Goal: Task Accomplishment & Management: Manage account settings

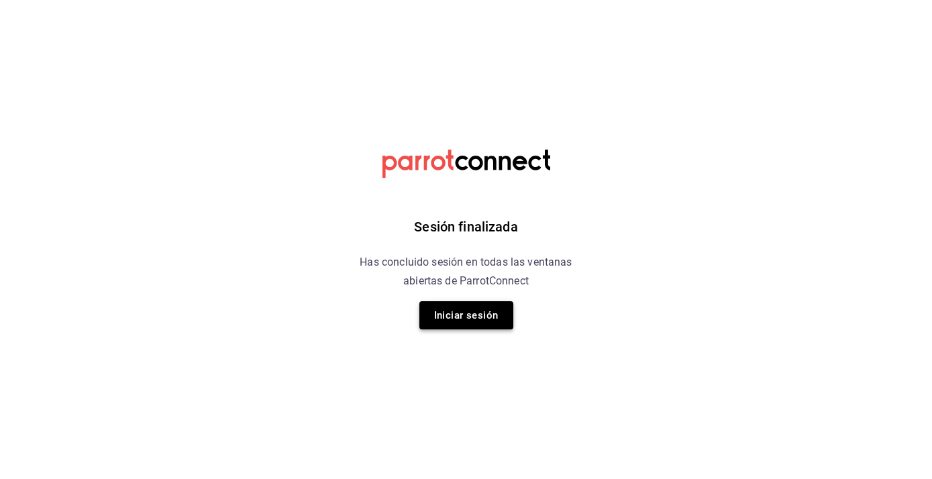
click at [482, 313] on button "Iniciar sesión" at bounding box center [466, 315] width 94 height 28
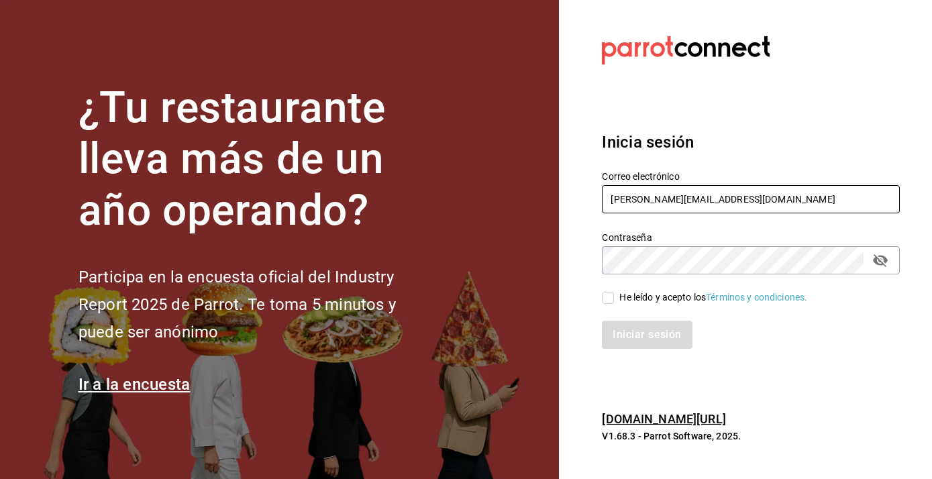
click at [671, 194] on input "humberto@itstemakita.com" at bounding box center [751, 199] width 298 height 28
type input "multiuserdos@temakita.com"
click at [610, 295] on input "He leído y acepto los Términos y condiciones." at bounding box center [608, 298] width 12 height 12
checkbox input "true"
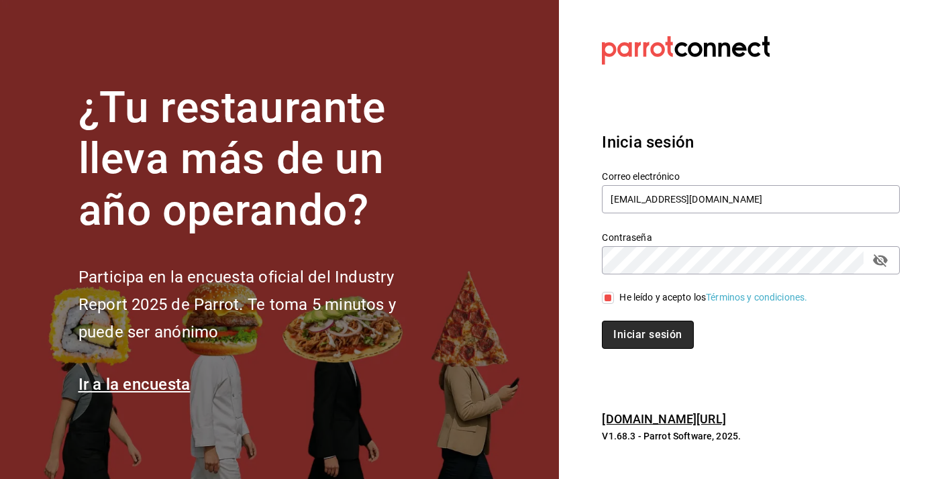
click at [621, 347] on button "Iniciar sesión" at bounding box center [647, 335] width 91 height 28
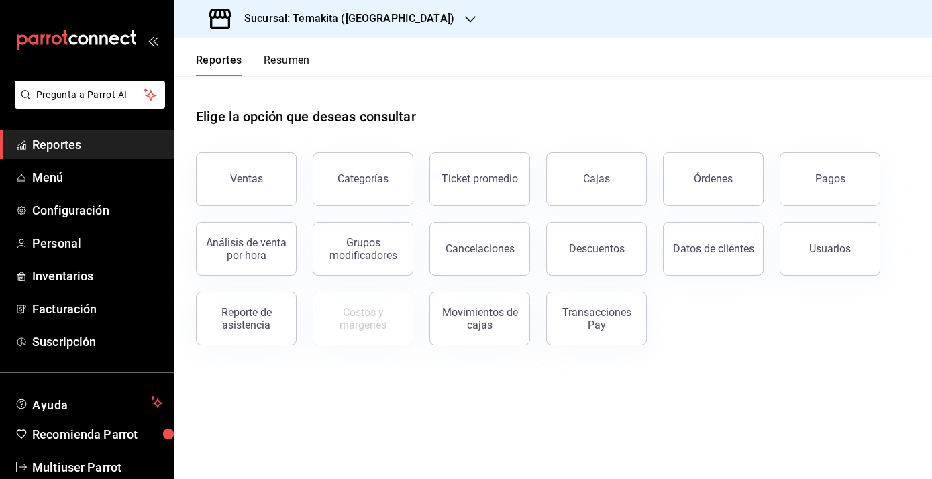
click at [419, 10] on div "Sucursal: Temakita (Chihuahua)" at bounding box center [333, 19] width 296 height 38
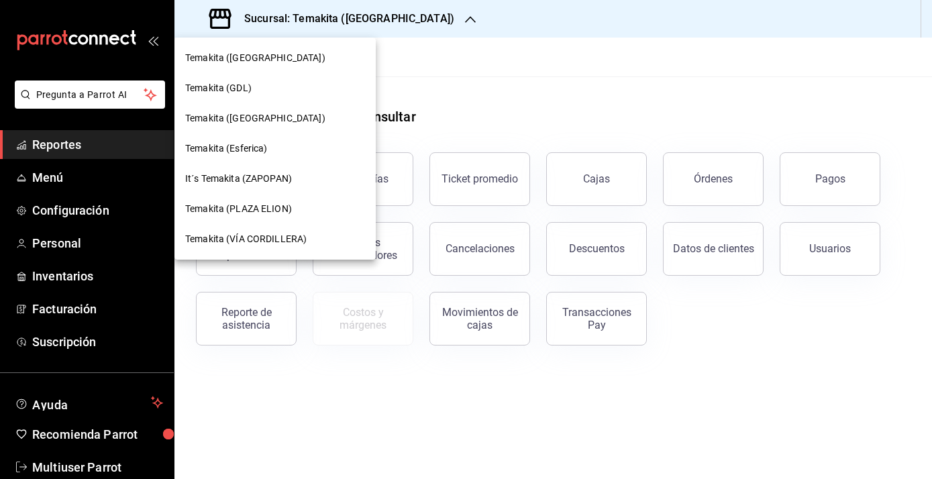
click at [266, 217] on div "Temakita (PLAZA ELION)" at bounding box center [274, 209] width 201 height 30
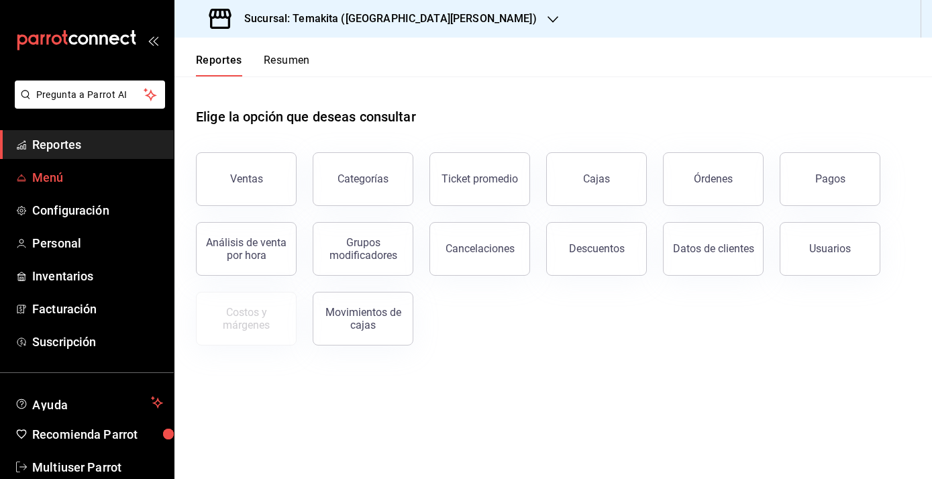
click at [69, 174] on span "Menú" at bounding box center [97, 177] width 131 height 18
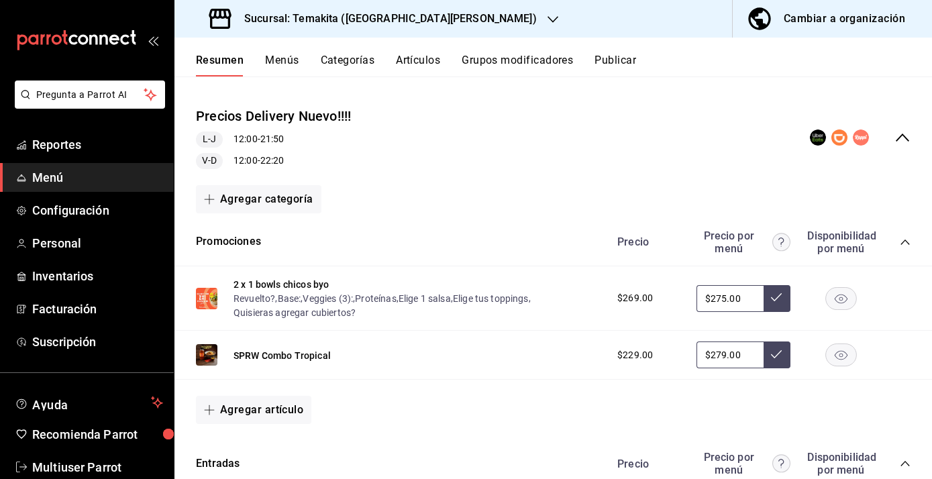
scroll to position [137, 0]
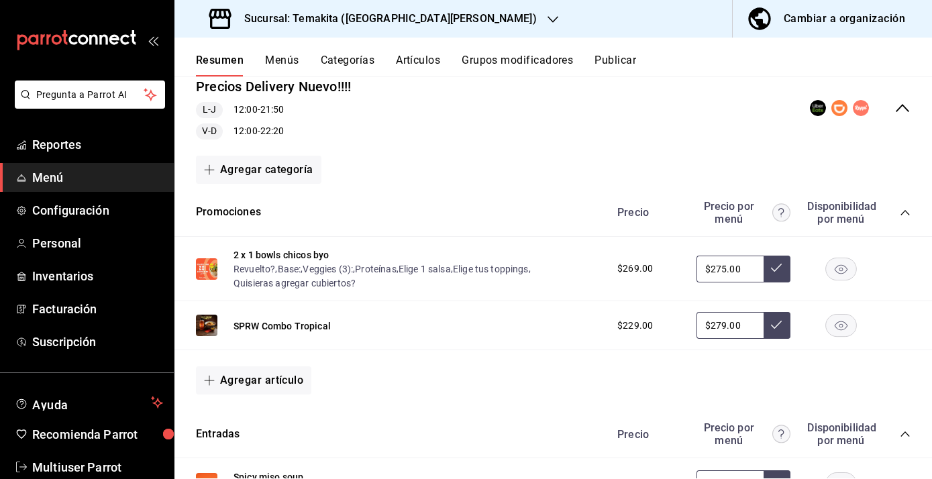
click at [849, 316] on rect "button" at bounding box center [841, 326] width 31 height 22
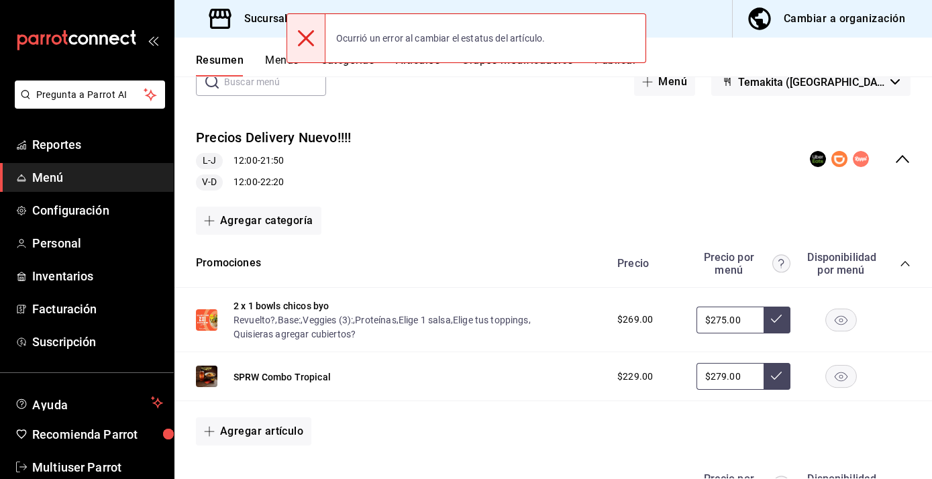
scroll to position [0, 0]
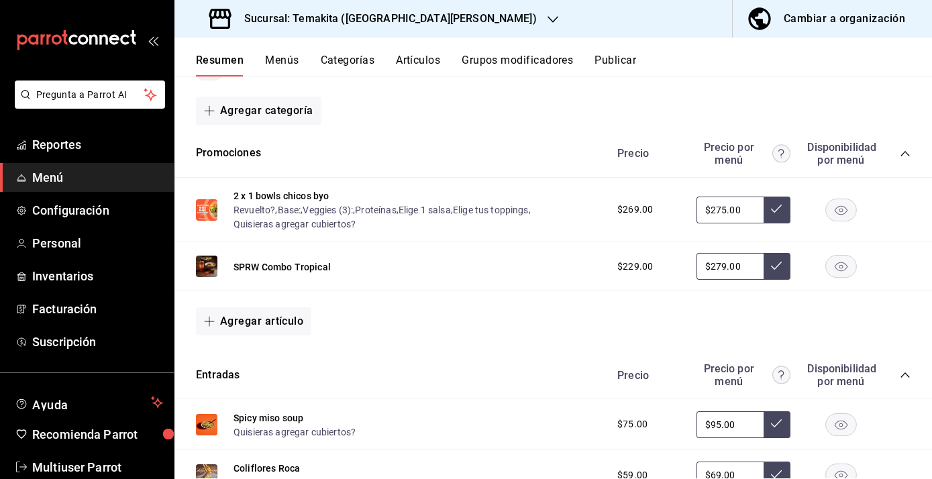
scroll to position [202, 0]
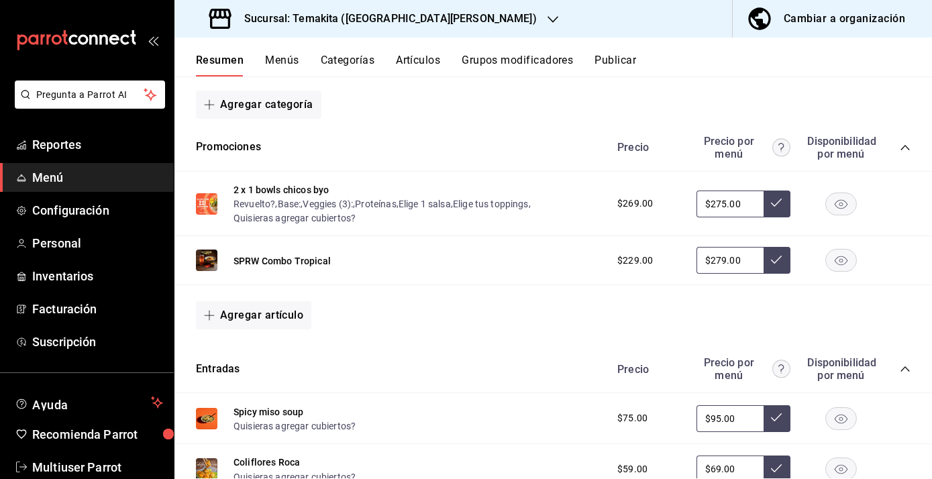
click at [842, 262] on rect "button" at bounding box center [841, 261] width 31 height 22
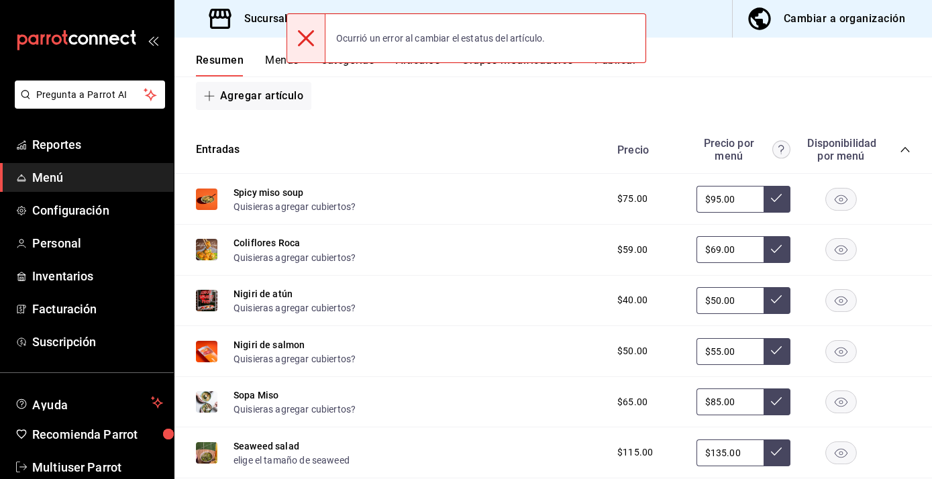
scroll to position [422, 0]
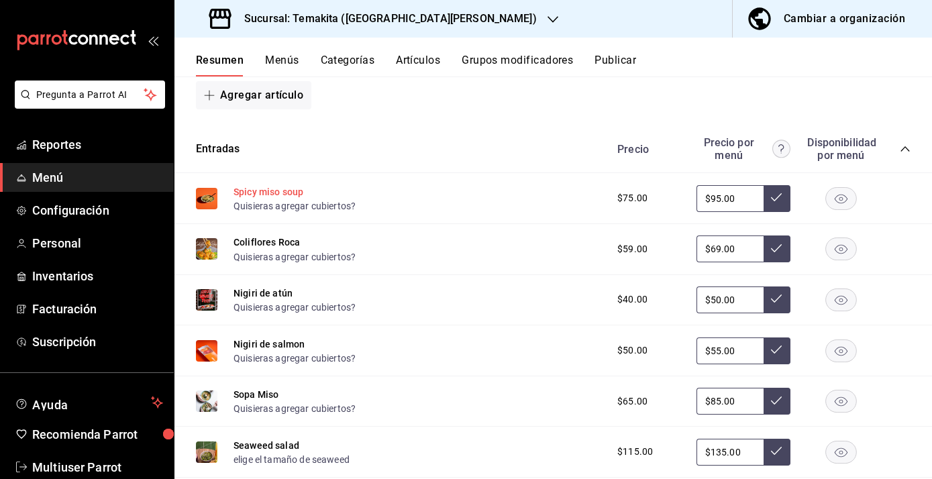
click at [296, 189] on button "Spicy miso soup" at bounding box center [268, 191] width 70 height 13
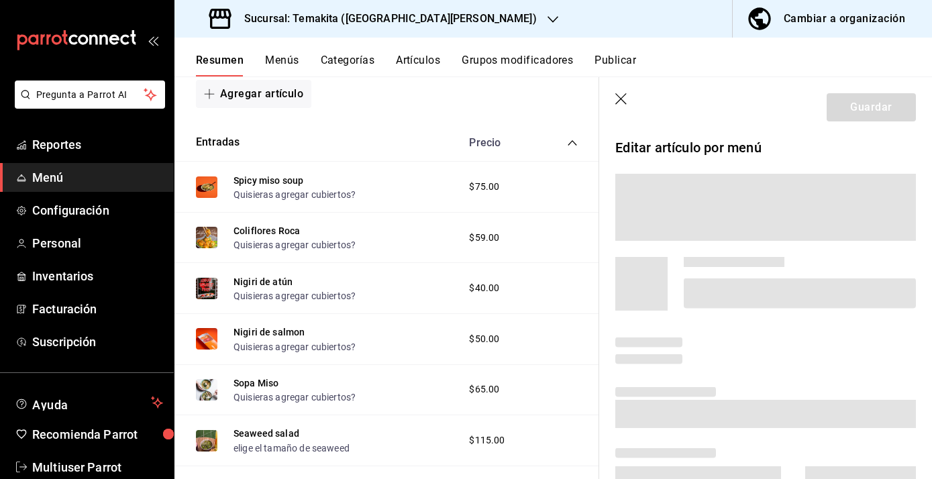
scroll to position [392, 0]
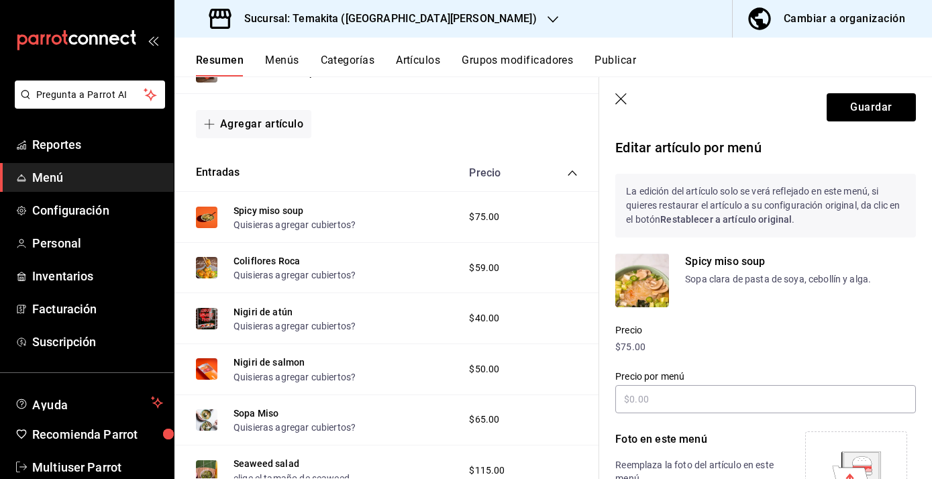
type input "$95.00"
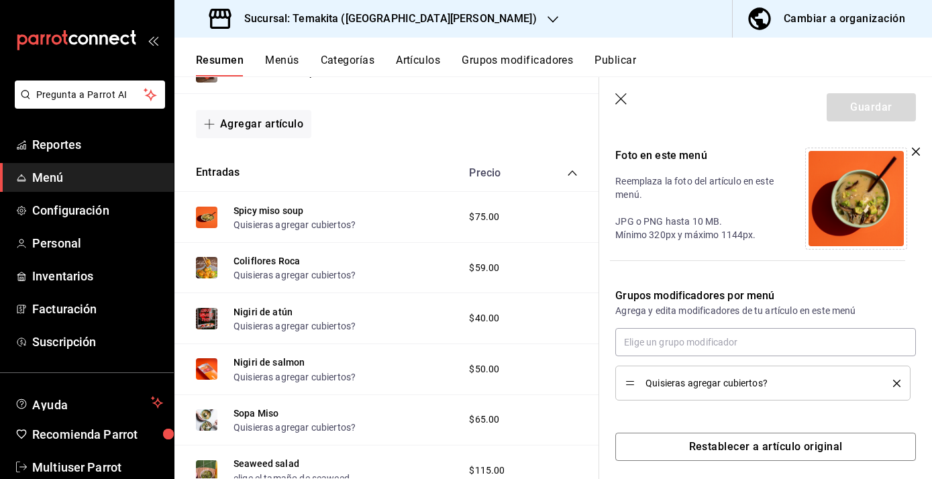
scroll to position [293, 0]
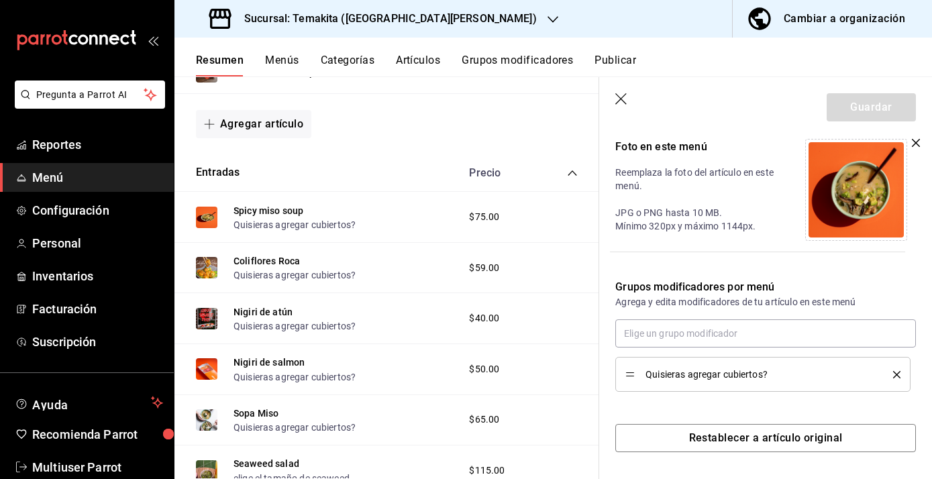
click at [623, 104] on icon "button" at bounding box center [621, 99] width 13 height 13
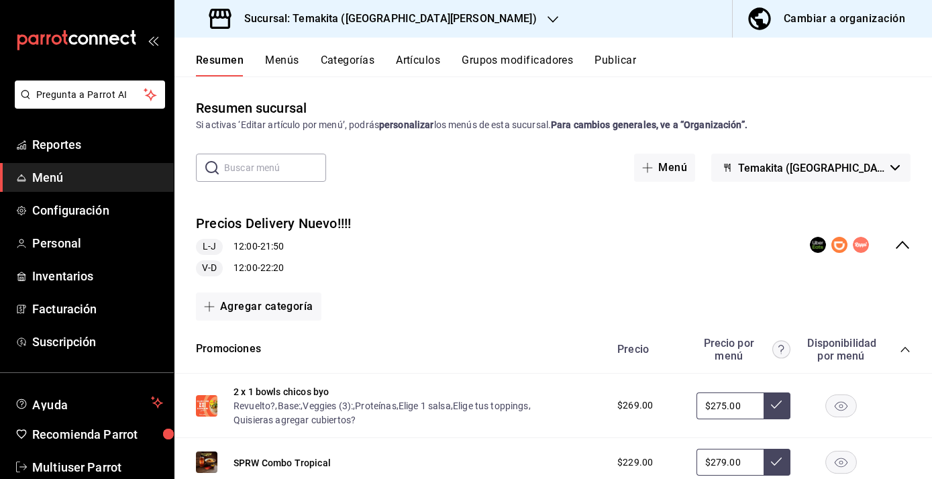
click at [337, 60] on button "Categorías" at bounding box center [348, 65] width 54 height 23
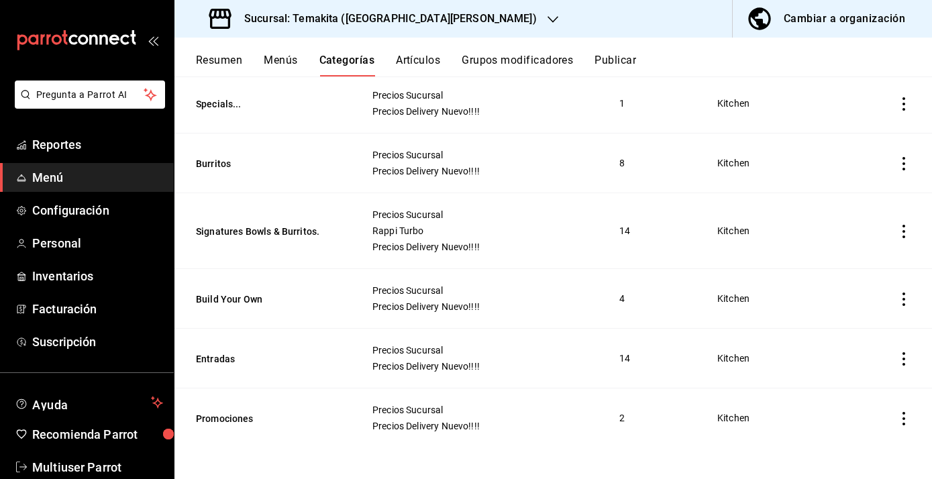
scroll to position [370, 0]
click at [223, 351] on button "Entradas" at bounding box center [263, 357] width 134 height 13
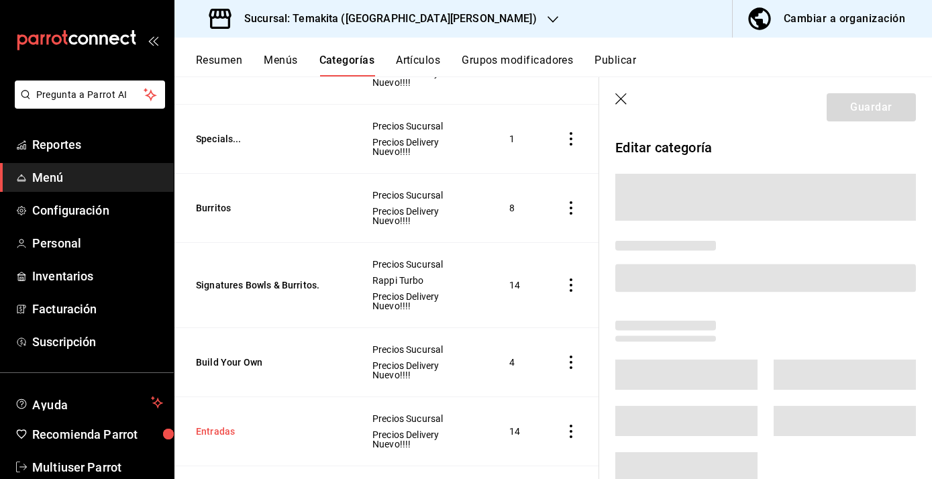
scroll to position [368, 0]
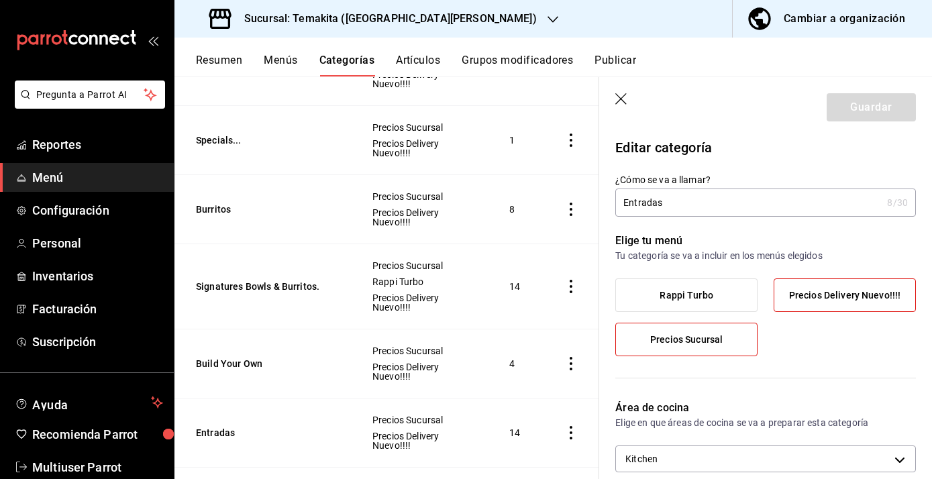
click at [621, 98] on icon "button" at bounding box center [620, 98] width 11 height 11
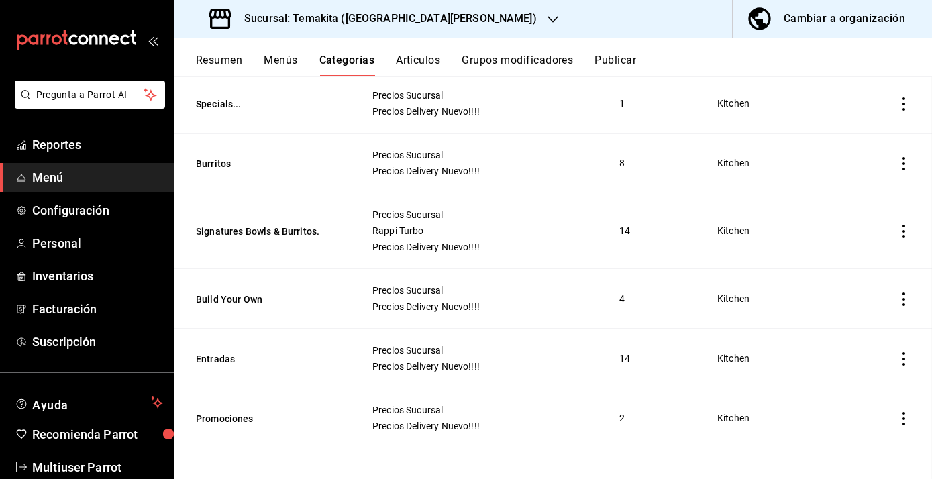
scroll to position [370, 0]
click at [223, 360] on button "Entradas" at bounding box center [263, 357] width 134 height 13
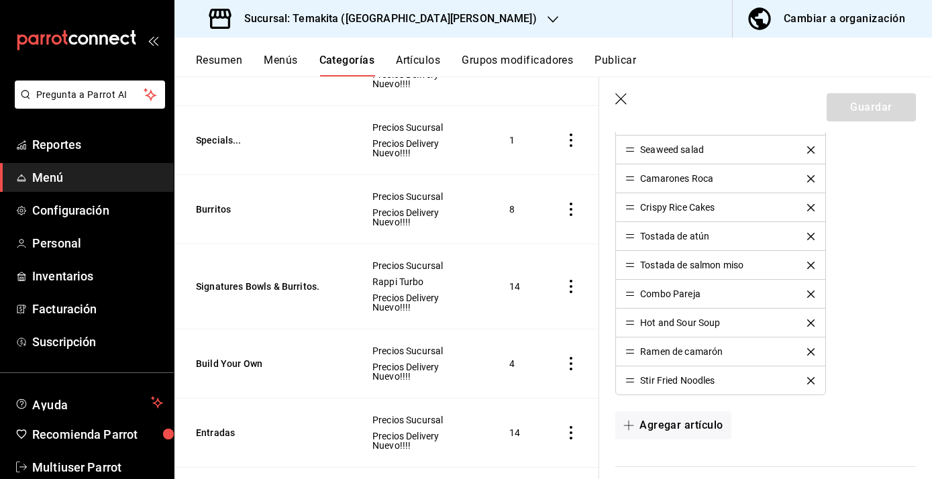
scroll to position [586, 0]
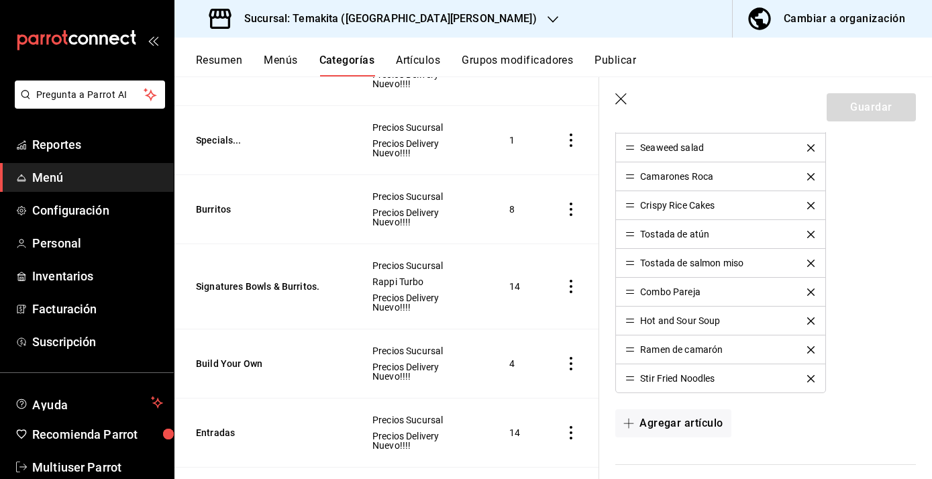
click at [618, 99] on icon "button" at bounding box center [621, 99] width 13 height 13
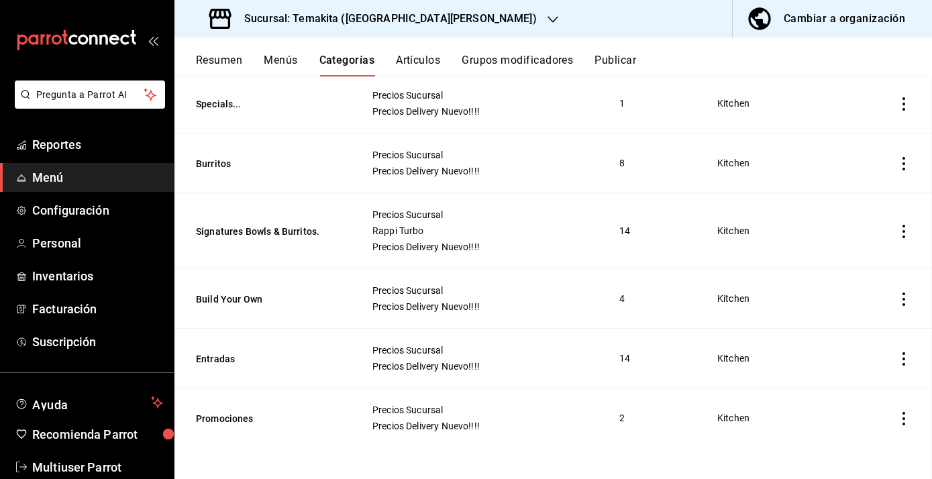
scroll to position [370, 0]
click at [425, 59] on button "Artículos" at bounding box center [418, 65] width 44 height 23
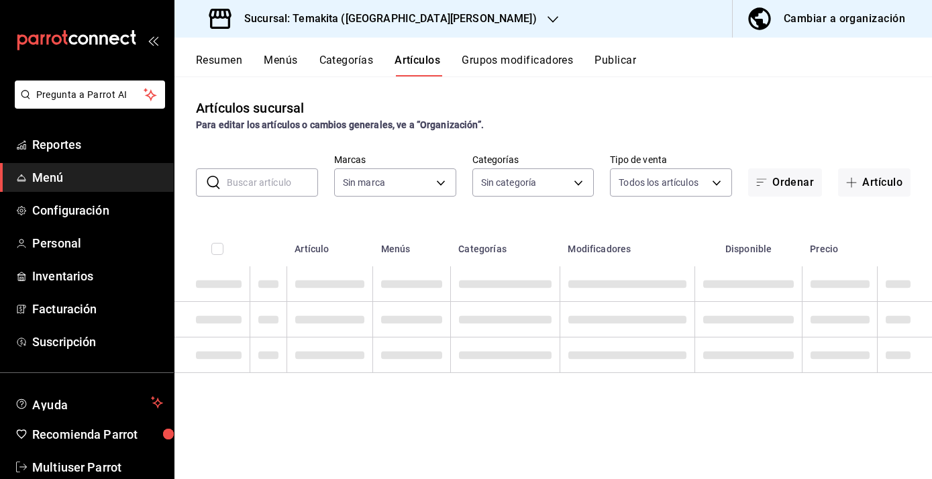
type input "5ecb883c-6082-454f-b014-e9f75b7424c0,f549d267-c7ca-4f3c-8681-269f550fd1cd"
type input "c21959cc-edba-4e6b-9dfd-cc165f0bc96c,9bb8af40-0b71-4c05-830d-05e683936a5a,5a73d…"
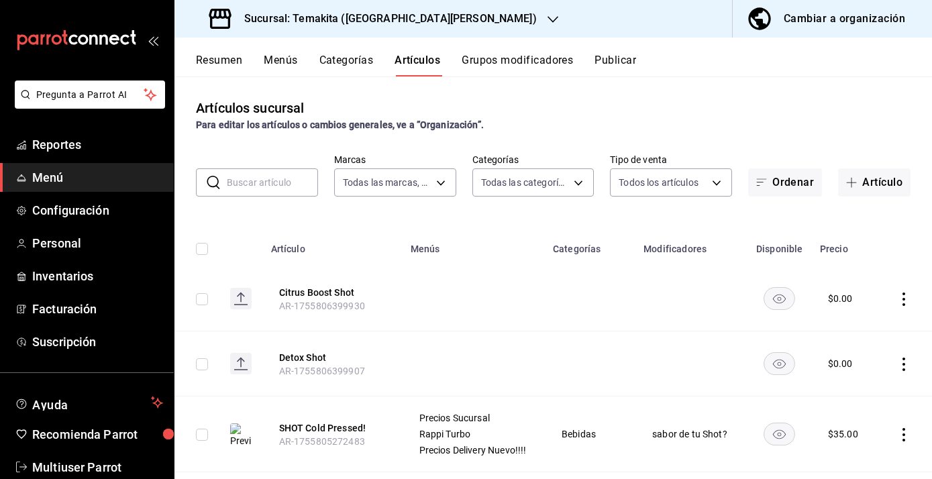
click at [486, 60] on button "Grupos modificadores" at bounding box center [517, 65] width 111 height 23
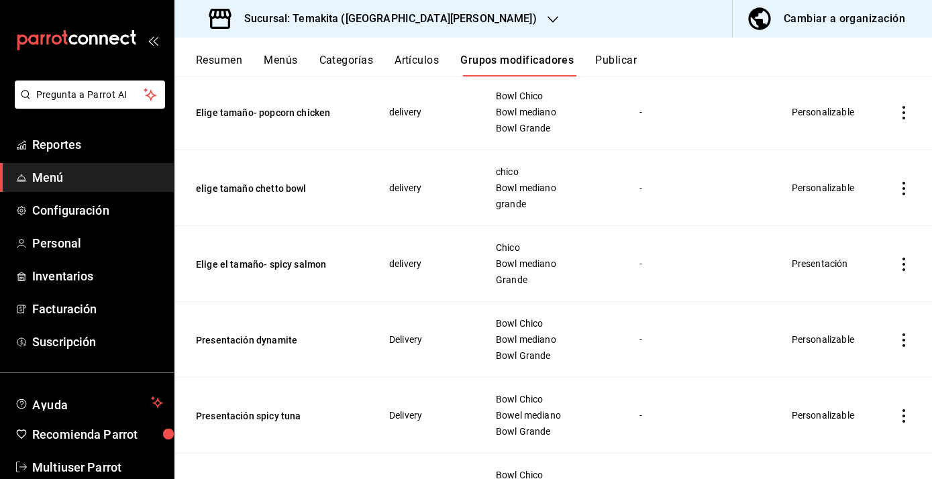
scroll to position [409, 0]
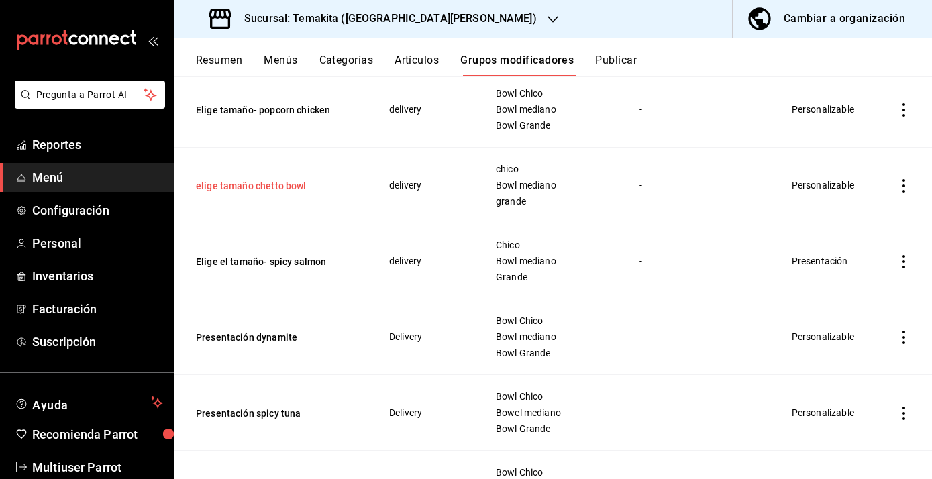
click at [282, 186] on button "elige tamaño chetto bowl" at bounding box center [276, 185] width 161 height 13
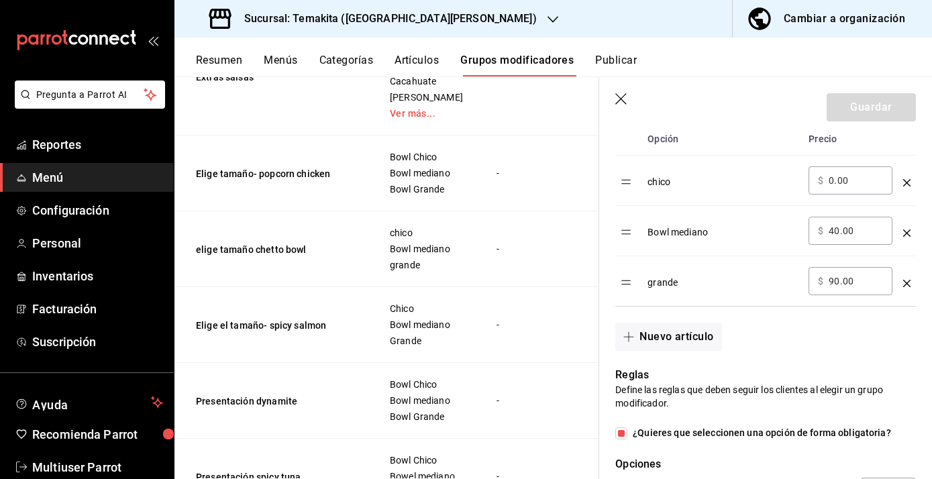
scroll to position [472, 0]
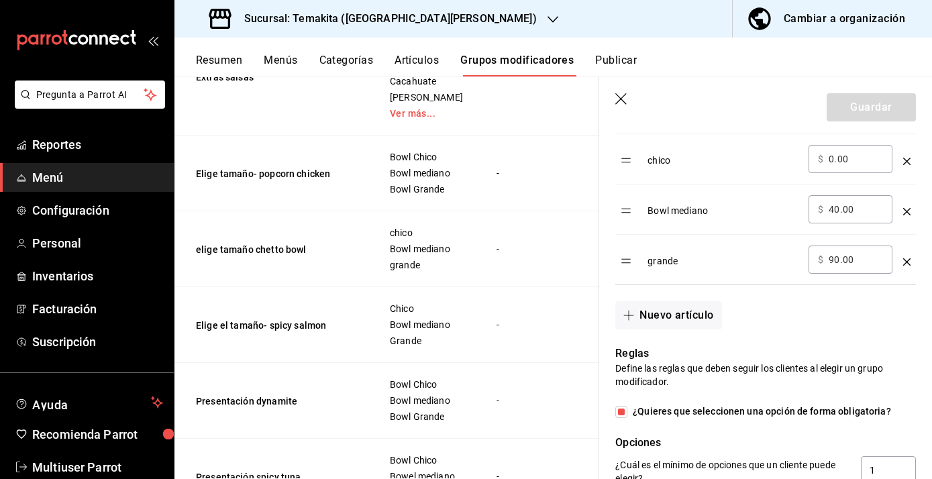
click at [622, 101] on icon "button" at bounding box center [621, 99] width 13 height 13
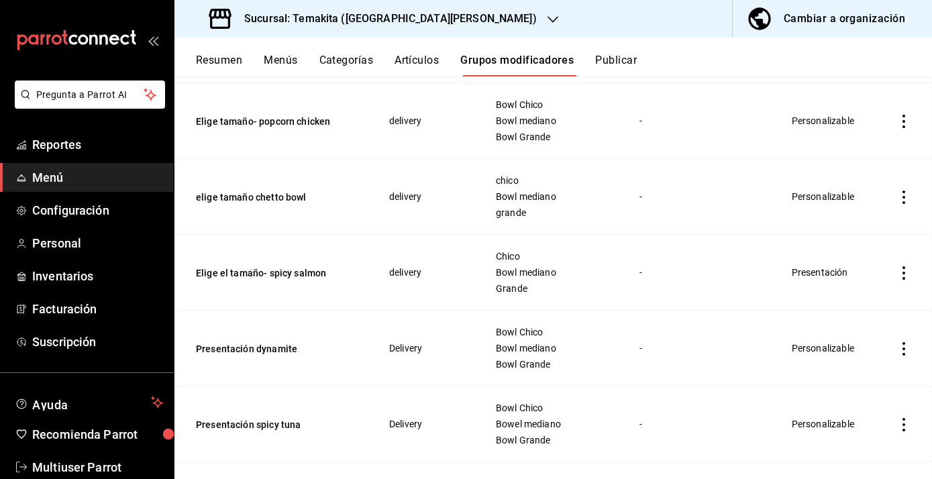
scroll to position [364, 0]
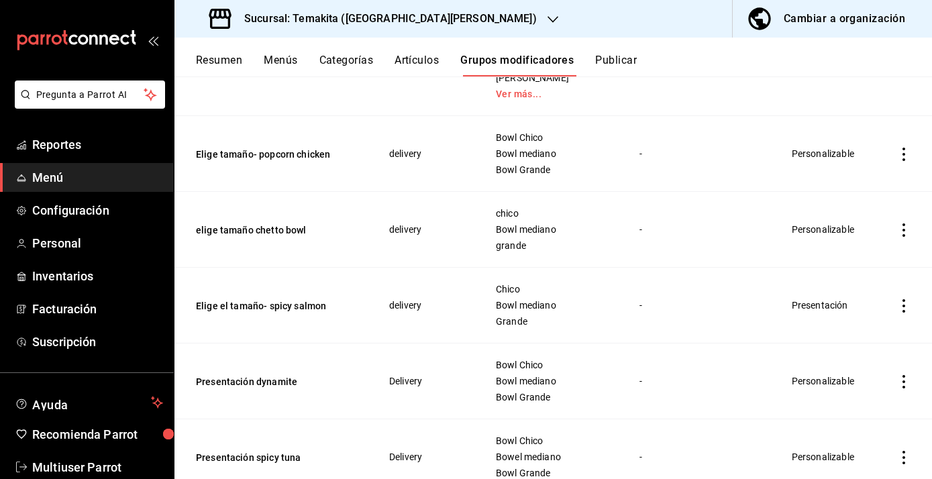
click at [418, 64] on button "Artículos" at bounding box center [417, 65] width 44 height 23
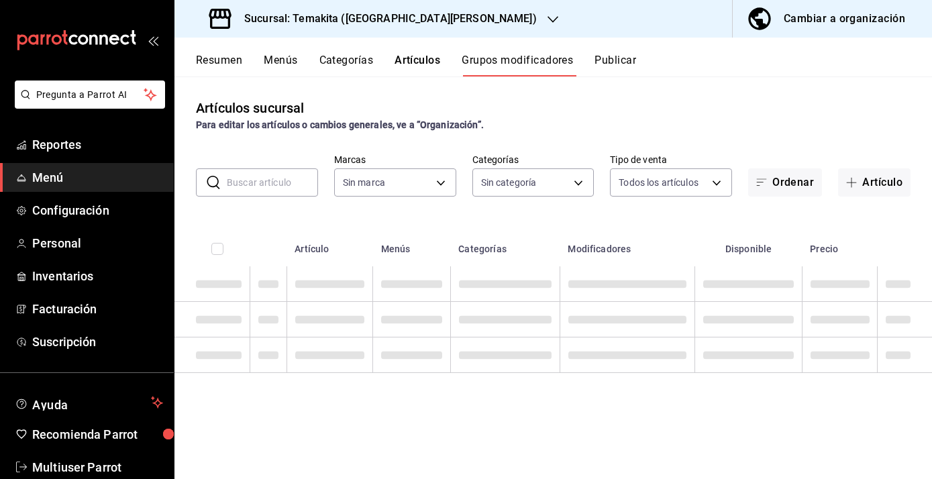
type input "5ecb883c-6082-454f-b014-e9f75b7424c0,f549d267-c7ca-4f3c-8681-269f550fd1cd"
type input "c21959cc-edba-4e6b-9dfd-cc165f0bc96c,9bb8af40-0b71-4c05-830d-05e683936a5a,5a73d…"
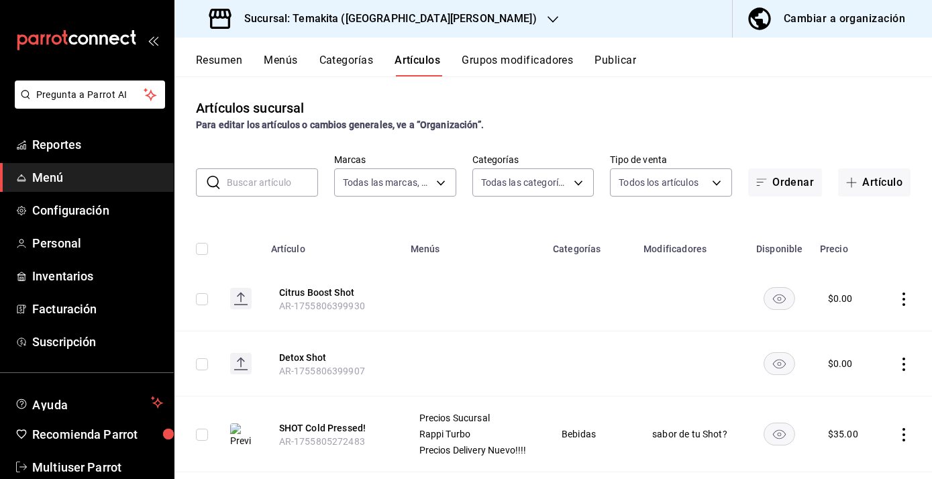
click at [291, 60] on button "Menús" at bounding box center [281, 65] width 34 height 23
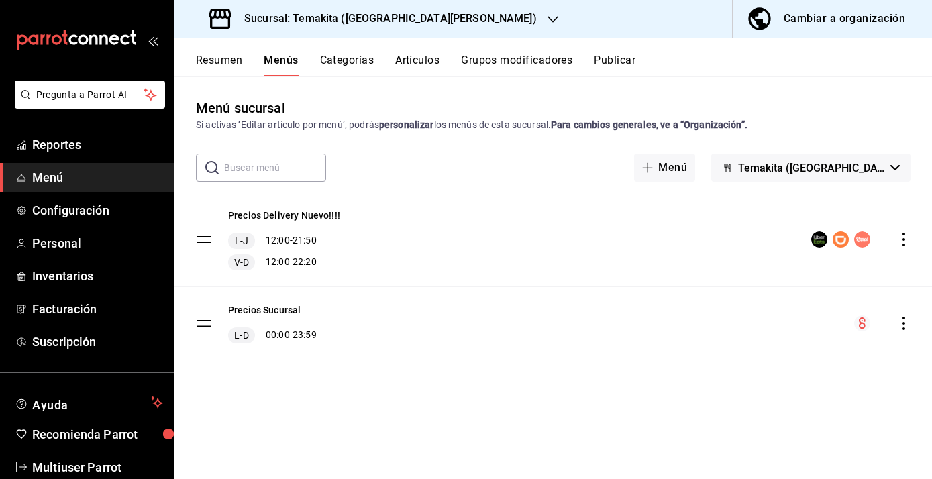
click at [233, 56] on button "Resumen" at bounding box center [219, 65] width 46 height 23
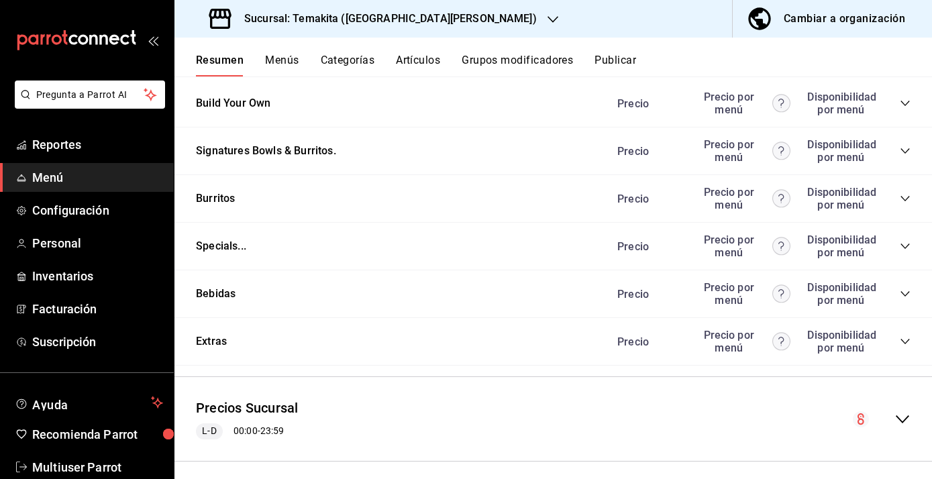
scroll to position [1339, 0]
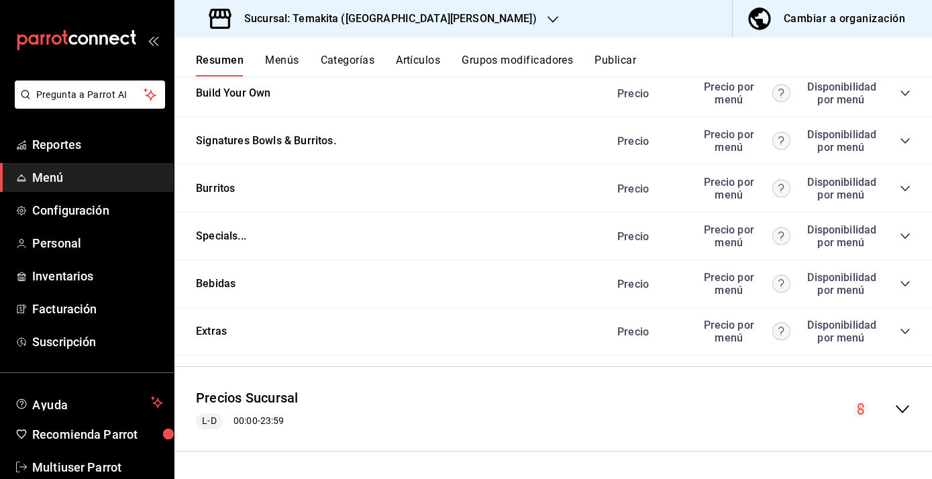
click at [906, 411] on icon "collapse-menu-row" at bounding box center [902, 409] width 16 height 16
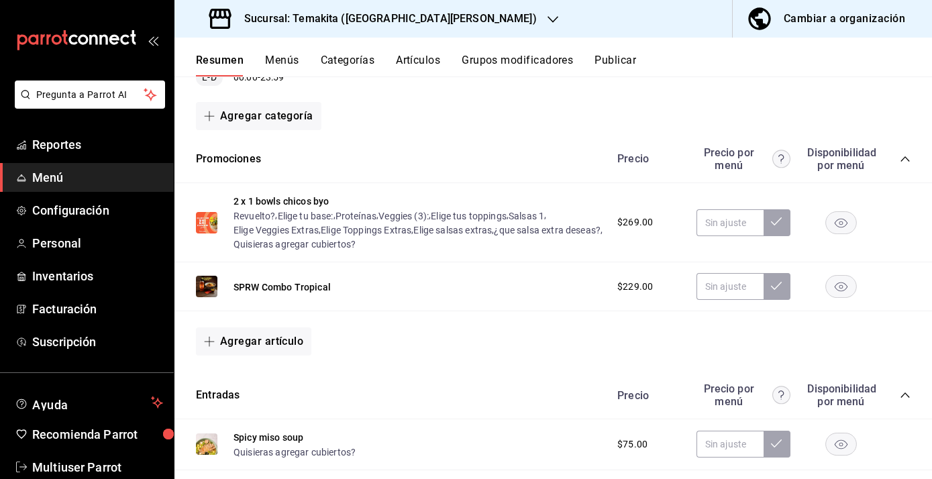
scroll to position [1669, 0]
click at [637, 228] on span "$269.00" at bounding box center [635, 221] width 36 height 14
click at [321, 207] on button "2 x 1 bowls chicos byo" at bounding box center [280, 199] width 95 height 13
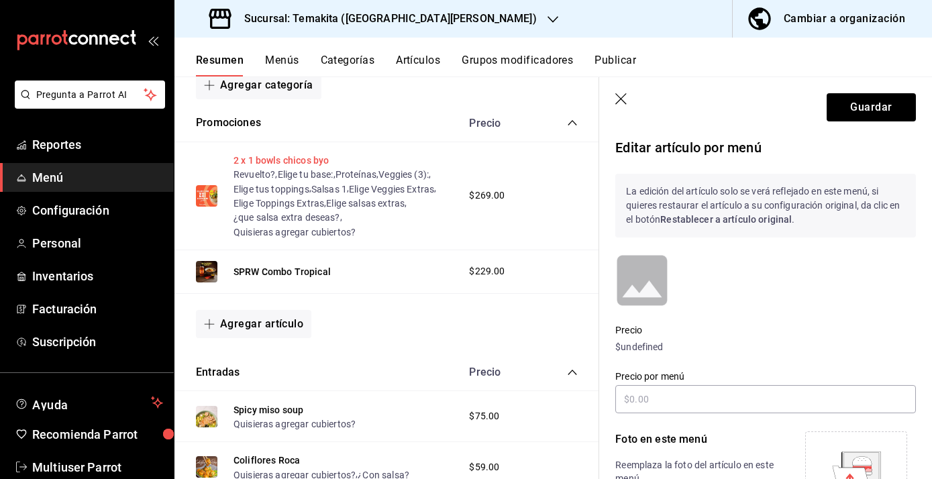
scroll to position [1554, 0]
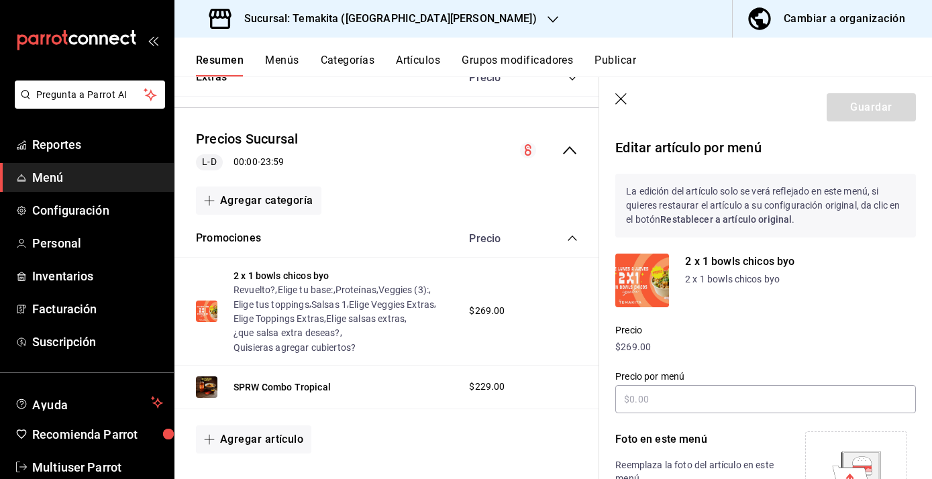
click at [632, 340] on p "$269.00" at bounding box center [765, 347] width 301 height 14
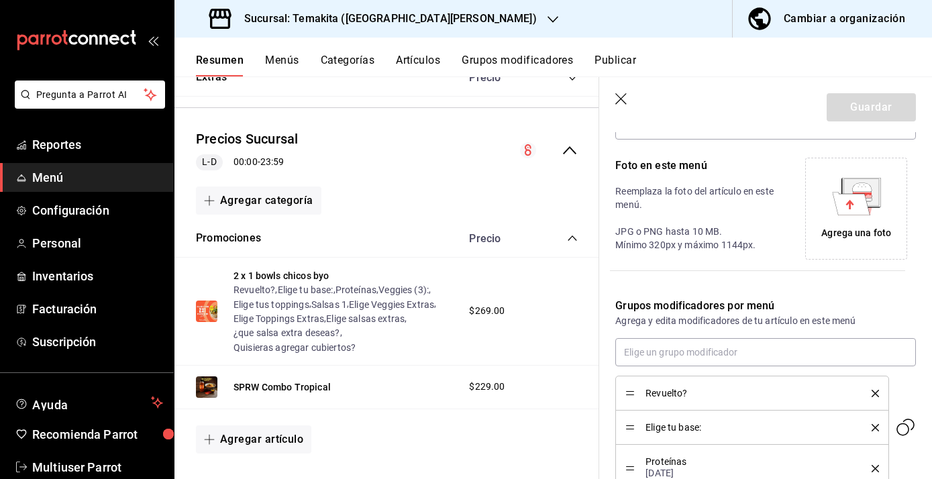
scroll to position [54, 0]
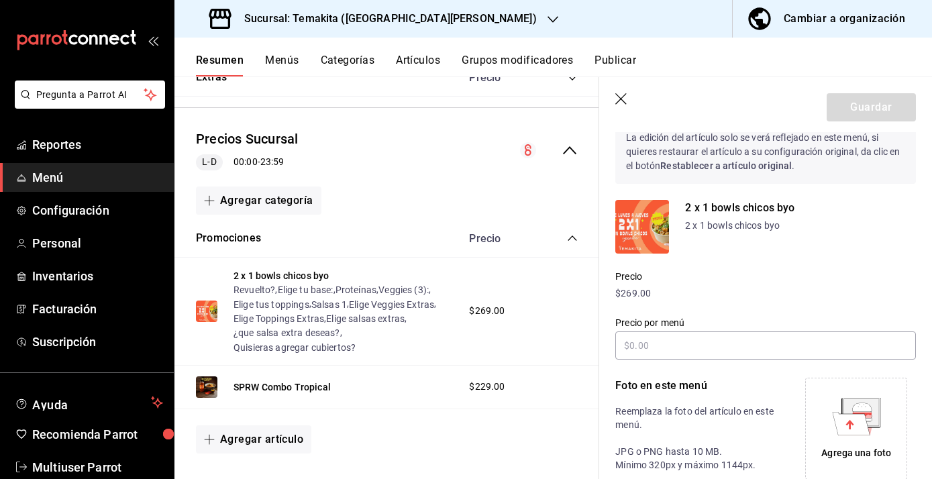
click at [621, 104] on icon "button" at bounding box center [621, 99] width 13 height 13
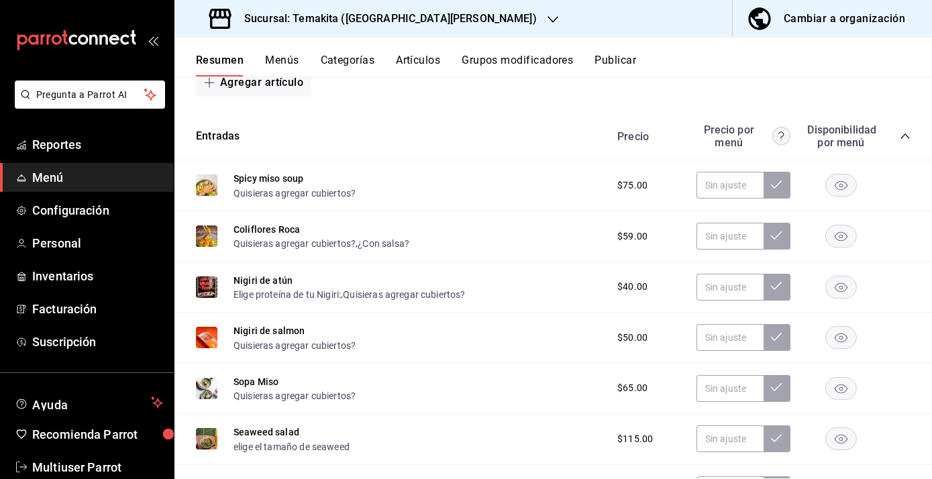
scroll to position [1183, 0]
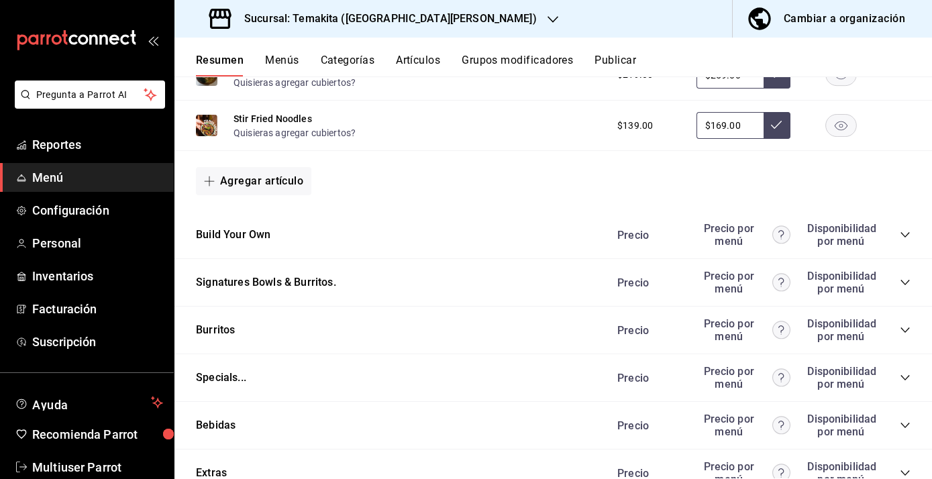
click at [433, 61] on button "Artículos" at bounding box center [418, 65] width 44 height 23
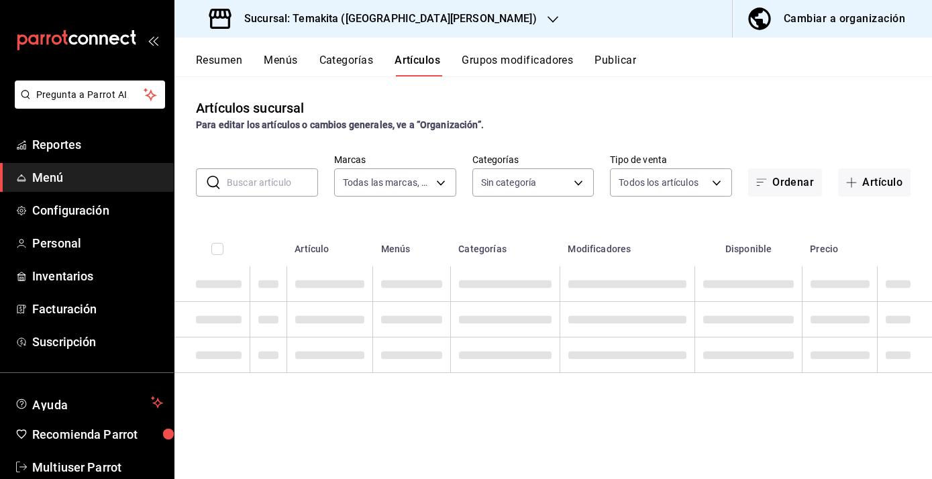
type input "5ecb883c-6082-454f-b014-e9f75b7424c0,f549d267-c7ca-4f3c-8681-269f550fd1cd"
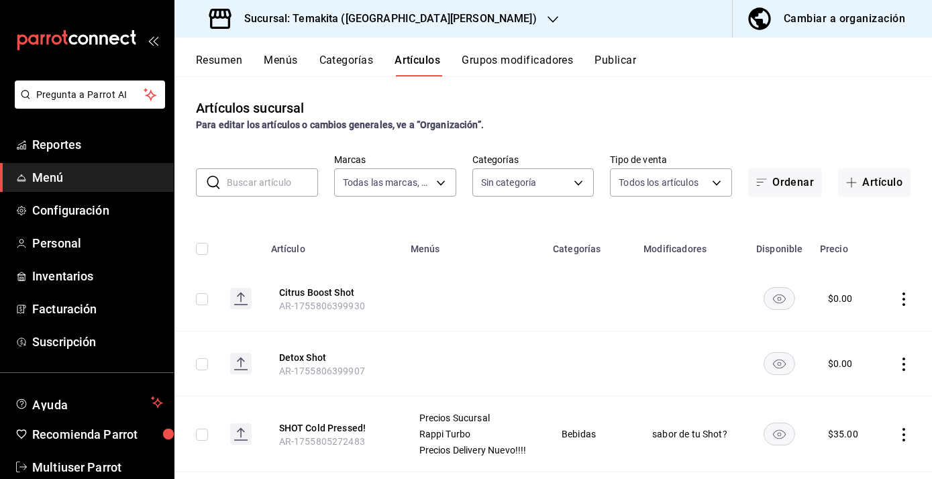
type input "c21959cc-edba-4e6b-9dfd-cc165f0bc96c,9bb8af40-0b71-4c05-830d-05e683936a5a,5a73d…"
click at [772, 175] on button "Ordenar" at bounding box center [785, 182] width 74 height 28
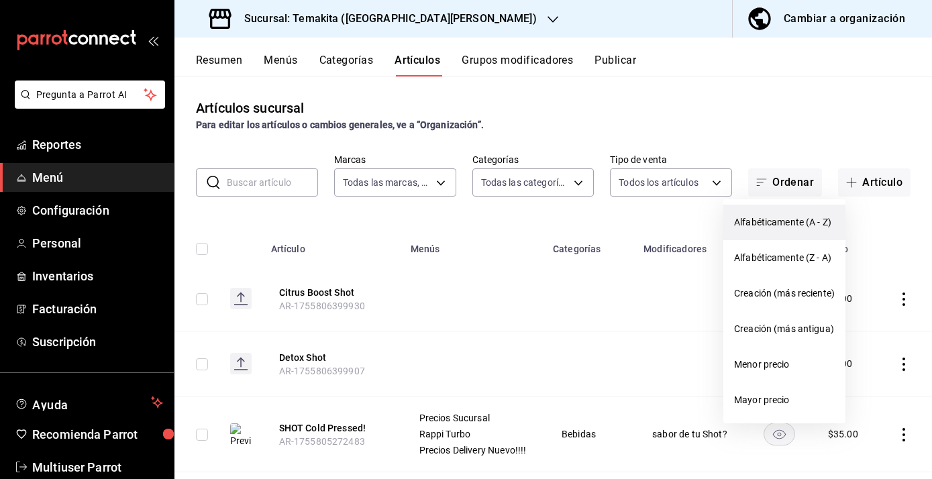
click at [767, 212] on li "Alfabéticamente (A - Z)" at bounding box center [784, 223] width 122 height 36
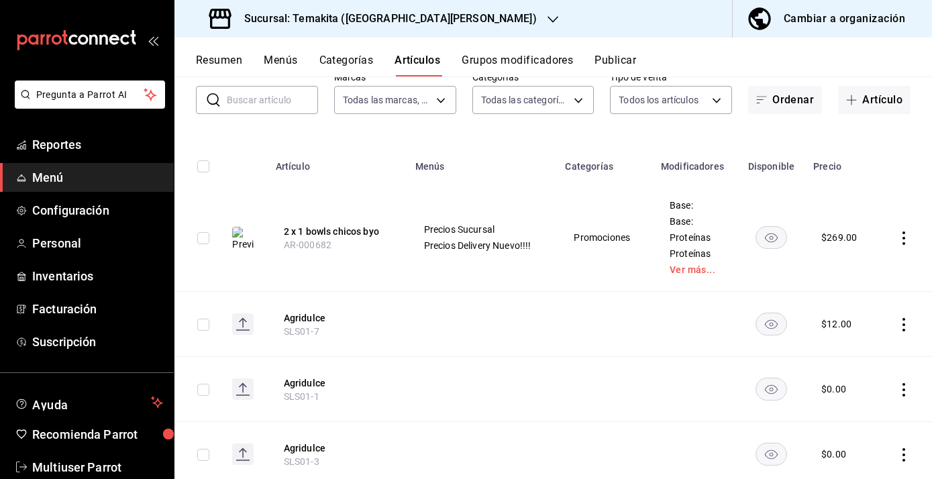
scroll to position [107, 0]
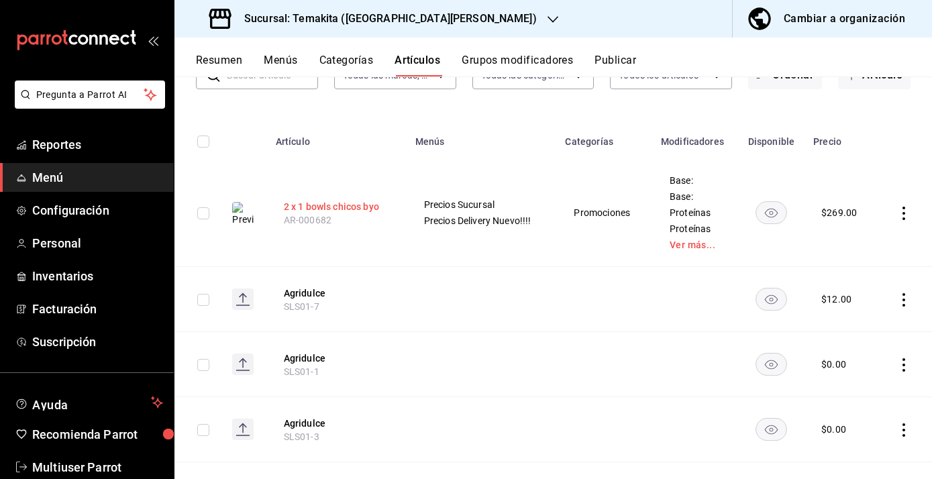
click at [344, 204] on button "2 x 1 bowls chicos byo" at bounding box center [337, 206] width 107 height 13
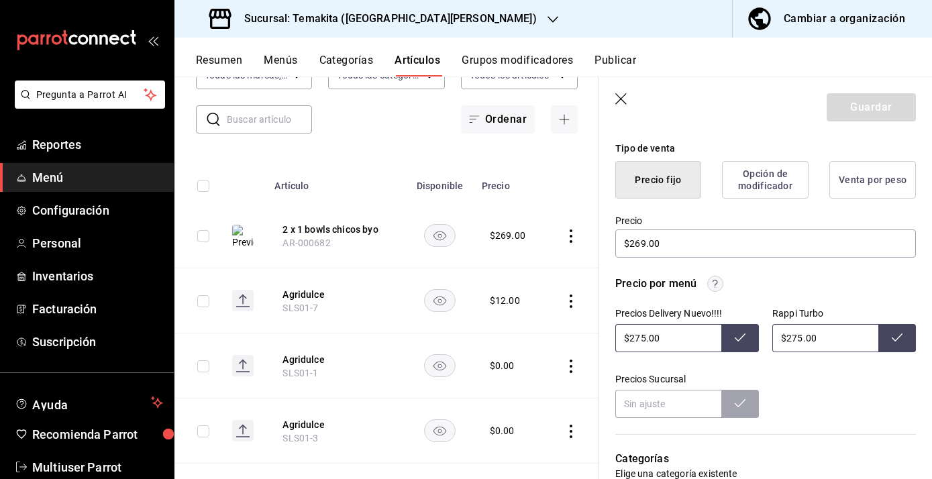
scroll to position [328, 0]
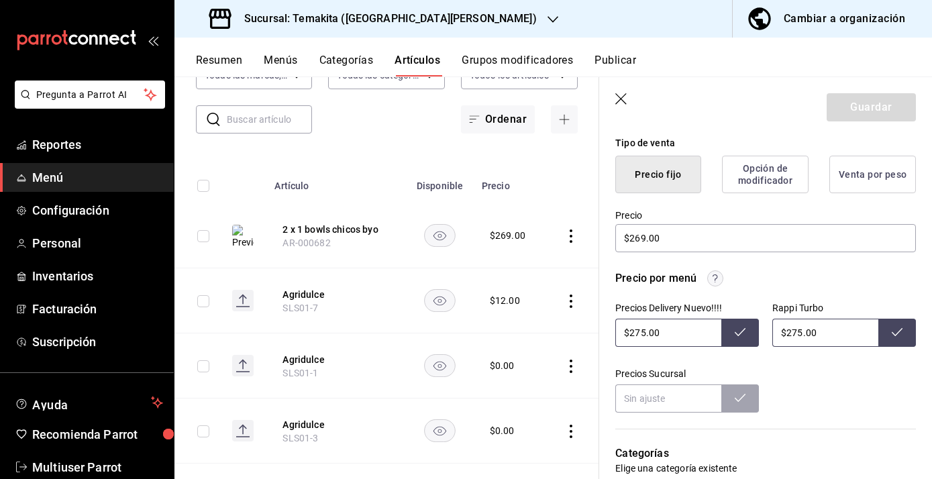
click at [619, 96] on icon "button" at bounding box center [621, 99] width 13 height 13
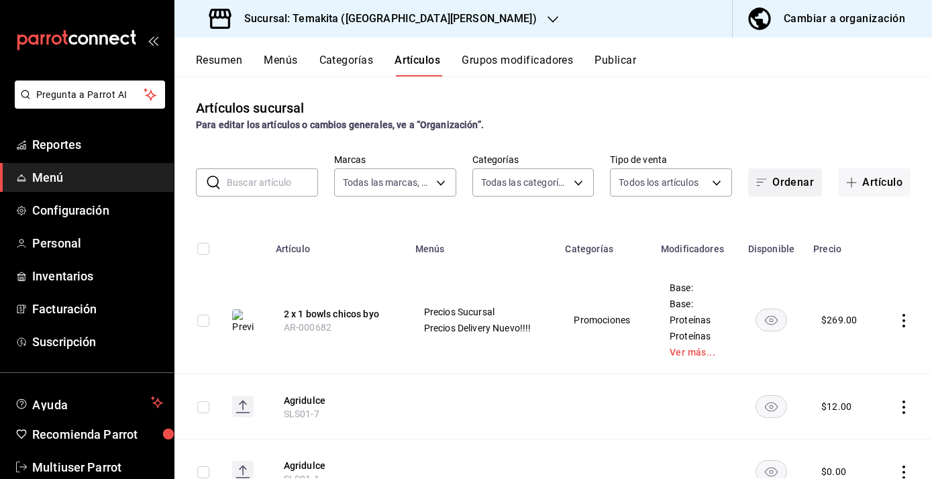
click at [786, 182] on button "Ordenar" at bounding box center [785, 182] width 74 height 28
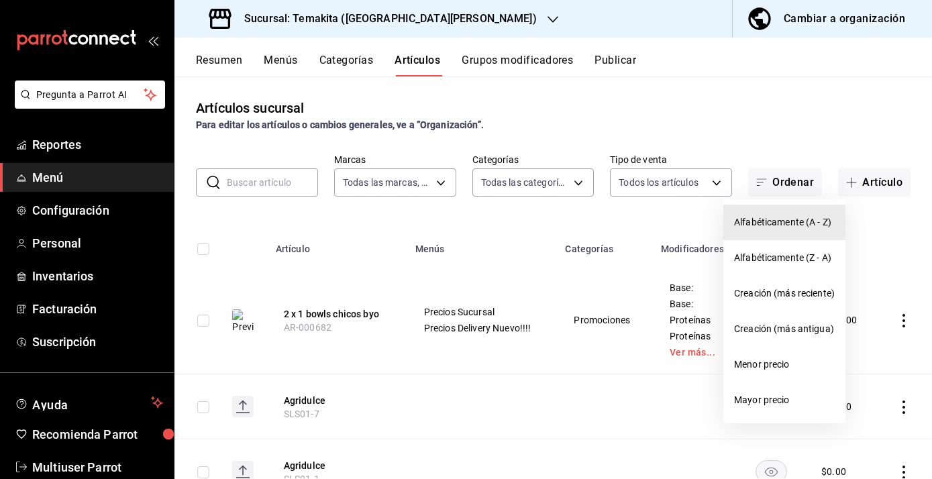
click at [711, 127] on div at bounding box center [466, 239] width 932 height 479
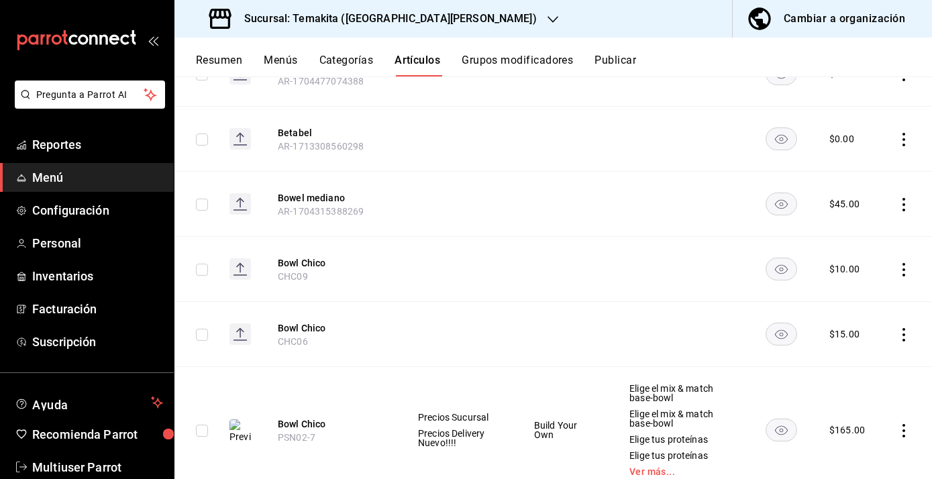
scroll to position [4893, 0]
click at [292, 416] on button "Bowl Chico" at bounding box center [331, 422] width 107 height 13
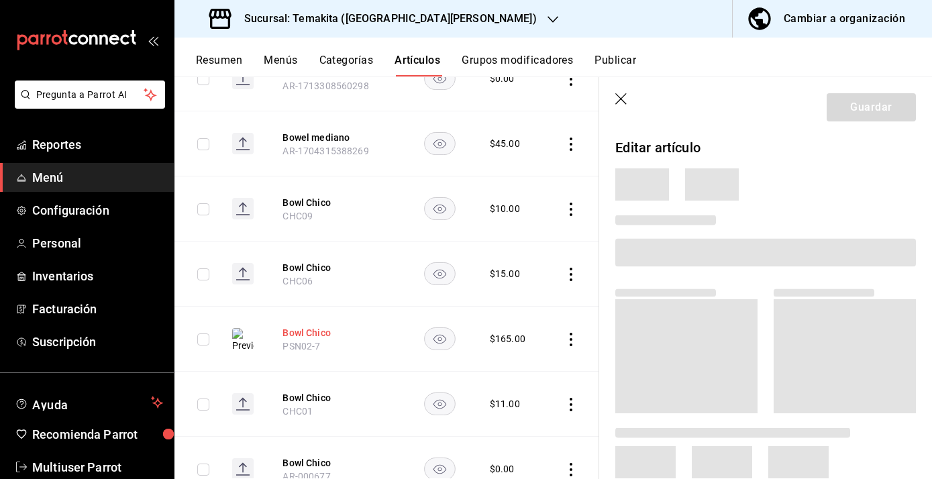
scroll to position [4790, 0]
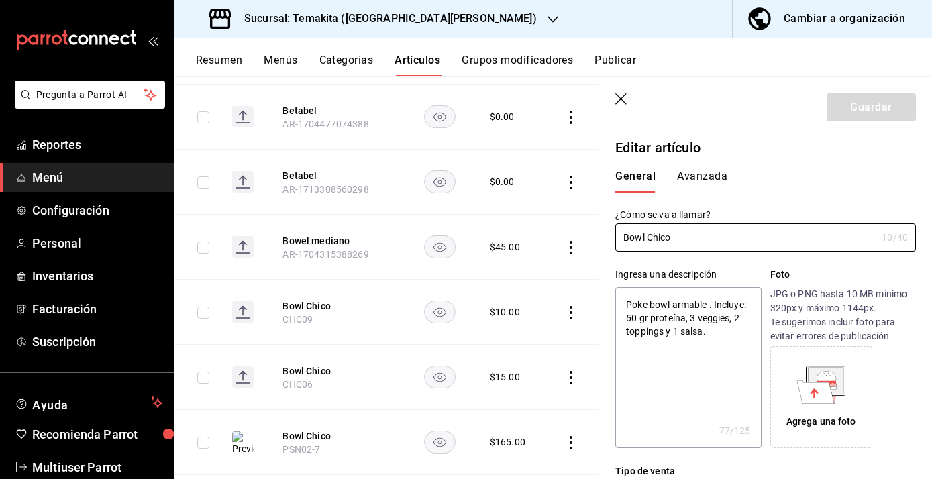
type textarea "x"
type input "$165.00"
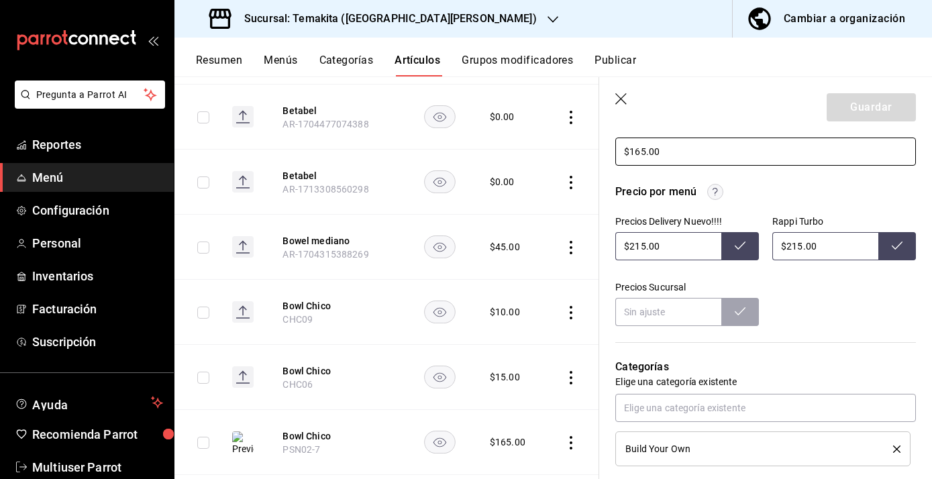
scroll to position [421, 0]
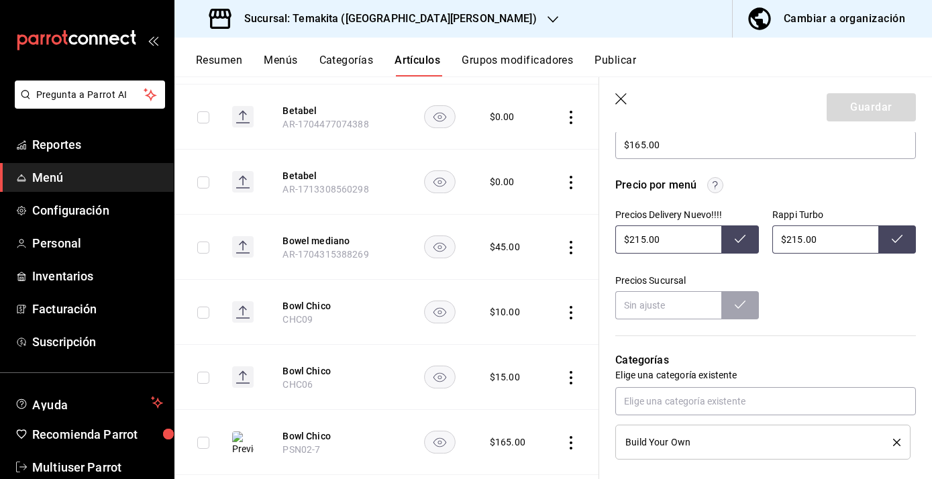
click at [212, 60] on button "Resumen" at bounding box center [219, 65] width 46 height 23
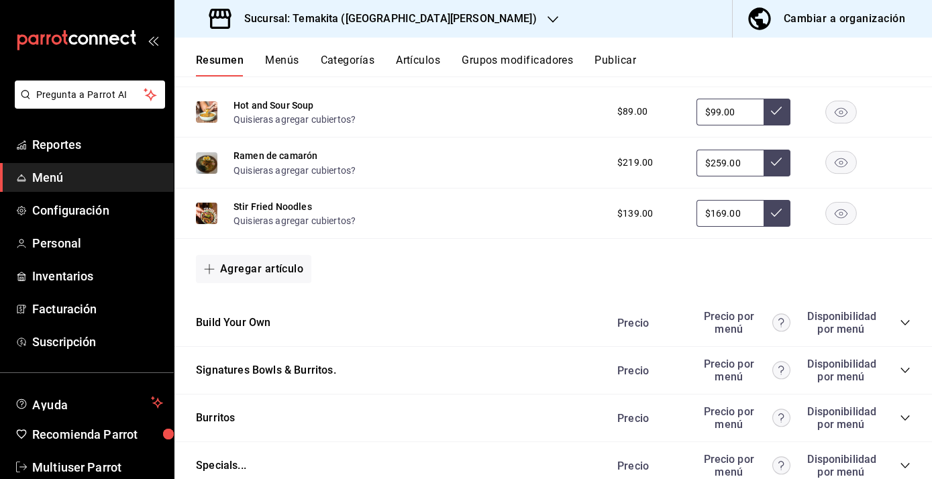
scroll to position [1235, 0]
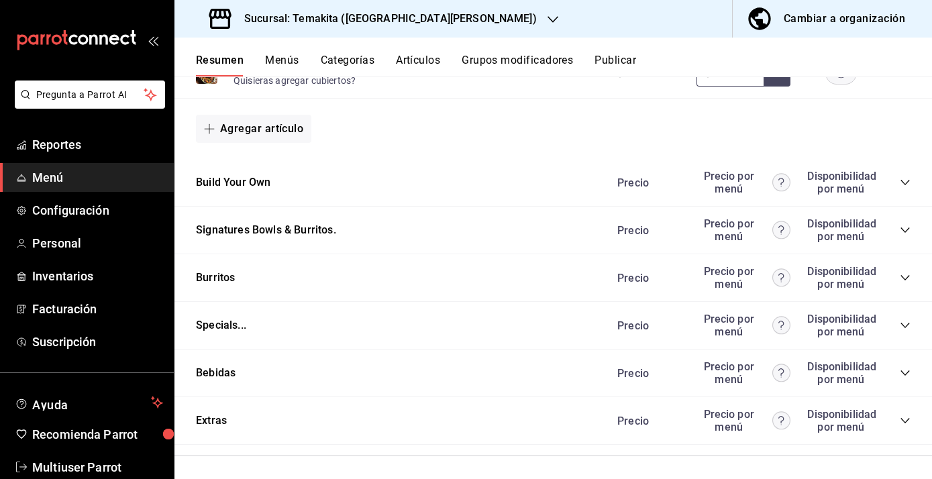
click at [906, 185] on icon "collapse-category-row" at bounding box center [904, 182] width 9 height 5
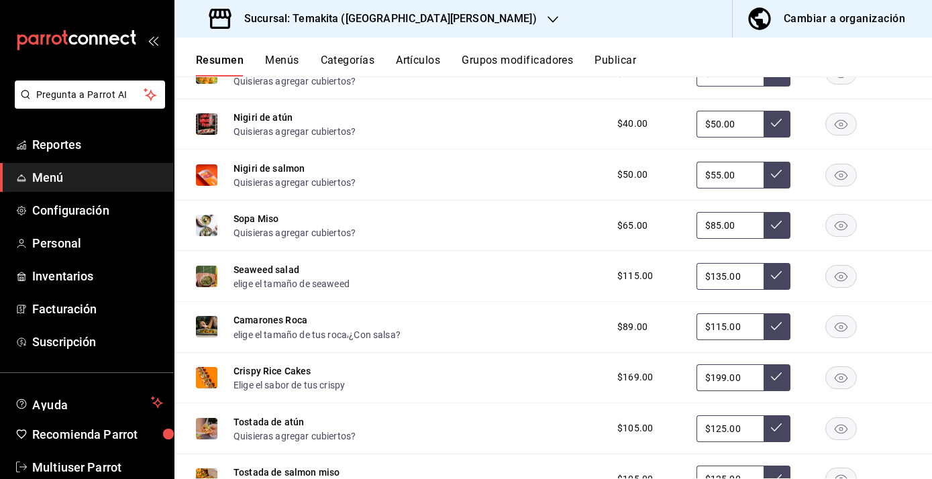
scroll to position [0, 0]
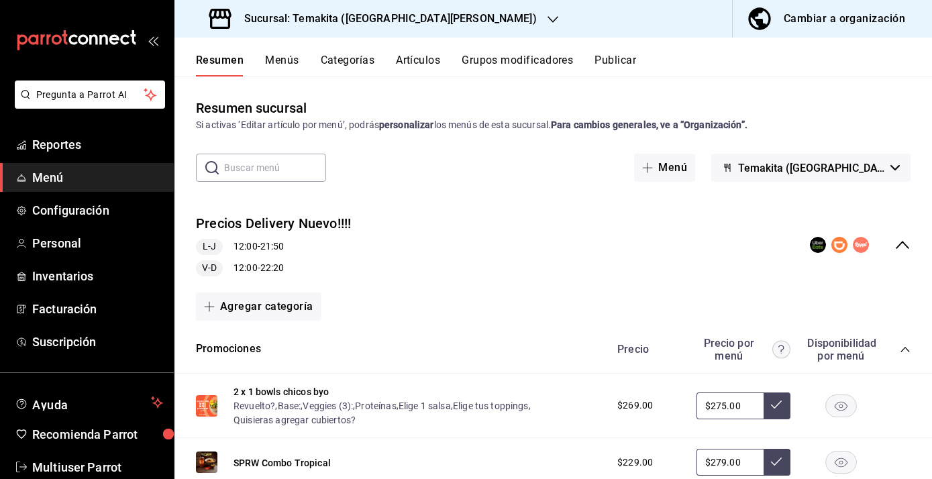
click at [417, 60] on button "Artículos" at bounding box center [418, 65] width 44 height 23
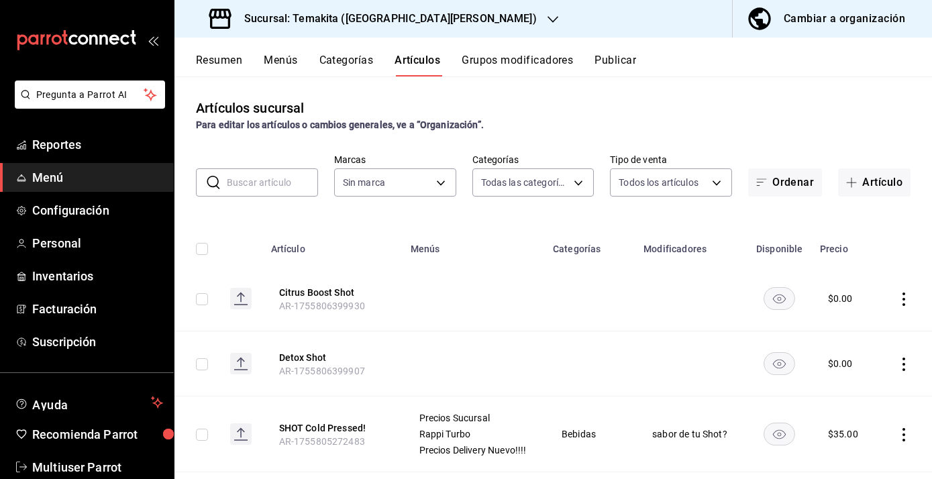
type input "c21959cc-edba-4e6b-9dfd-cc165f0bc96c,9bb8af40-0b71-4c05-830d-05e683936a5a,5a73d…"
type input "5ecb883c-6082-454f-b014-e9f75b7424c0,f549d267-c7ca-4f3c-8681-269f550fd1cd"
click at [794, 183] on button "Ordenar" at bounding box center [785, 182] width 74 height 28
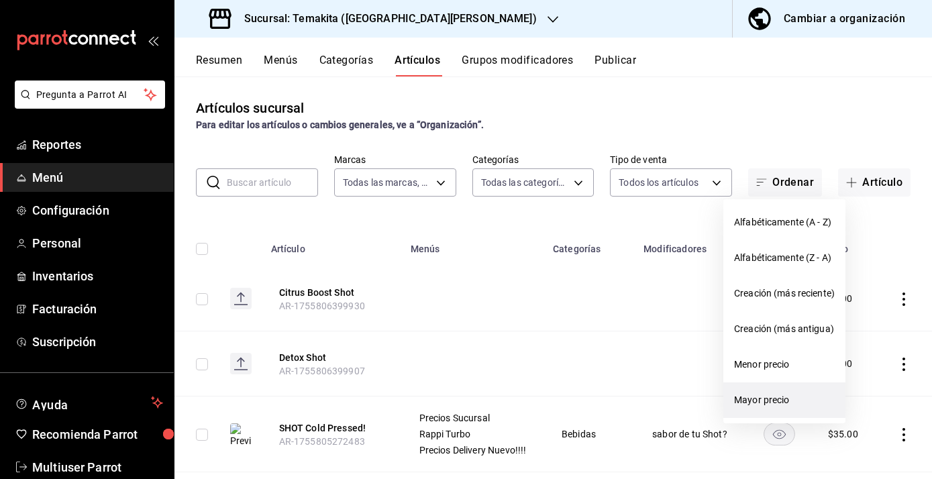
click at [771, 392] on li "Mayor precio" at bounding box center [784, 400] width 122 height 36
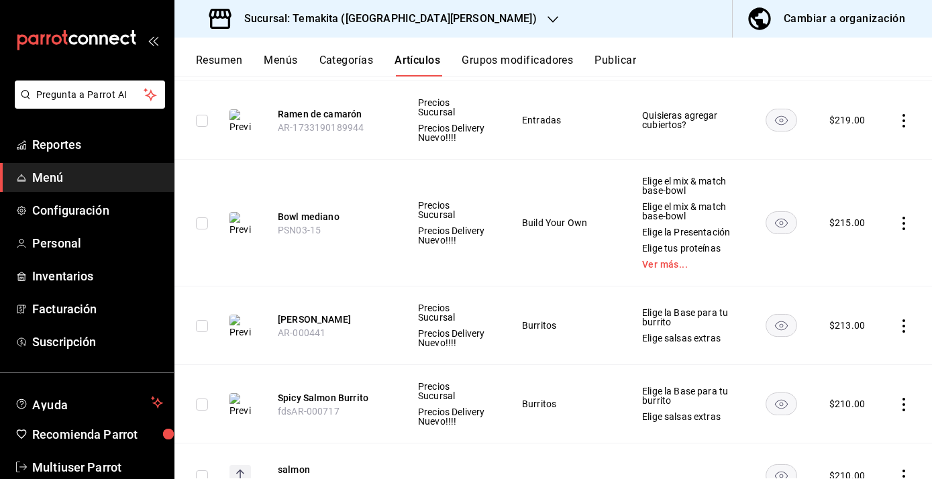
scroll to position [691, 0]
click at [333, 211] on button "Bowl mediano" at bounding box center [331, 217] width 107 height 13
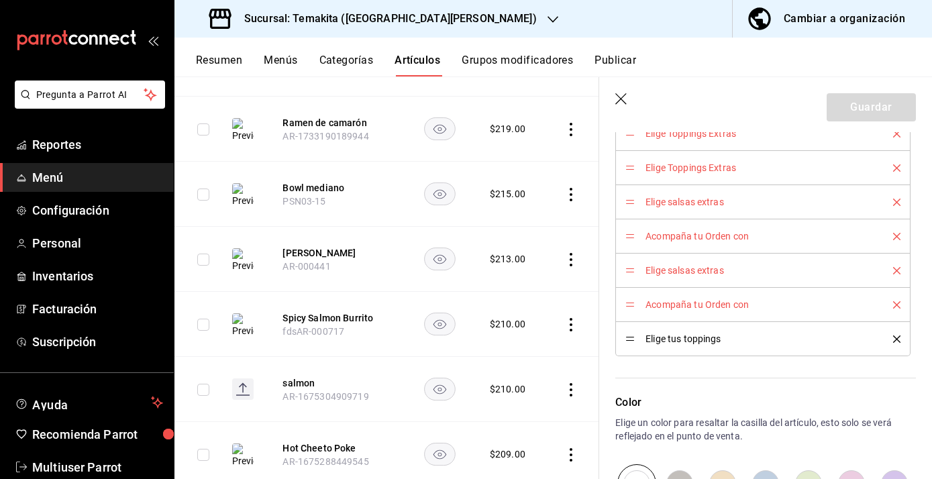
scroll to position [3003, 0]
click at [625, 99] on icon "button" at bounding box center [621, 99] width 13 height 13
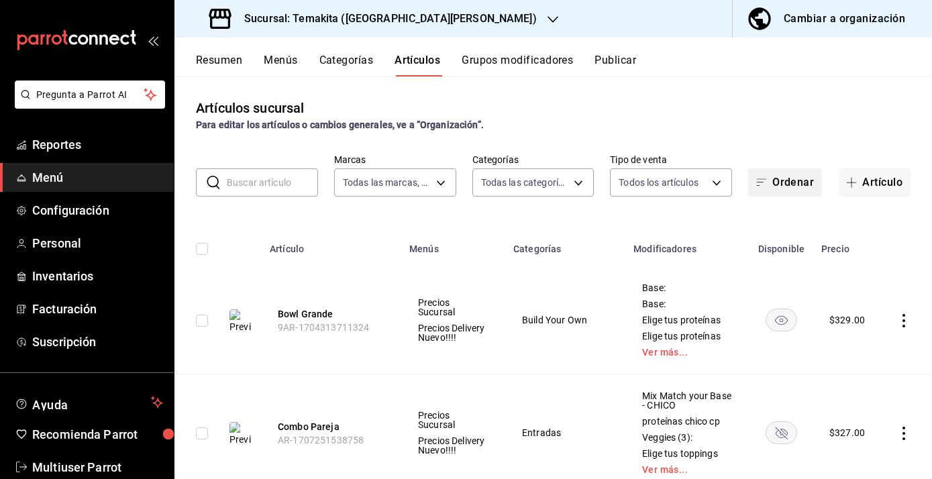
click at [780, 187] on button "Ordenar" at bounding box center [785, 182] width 74 height 28
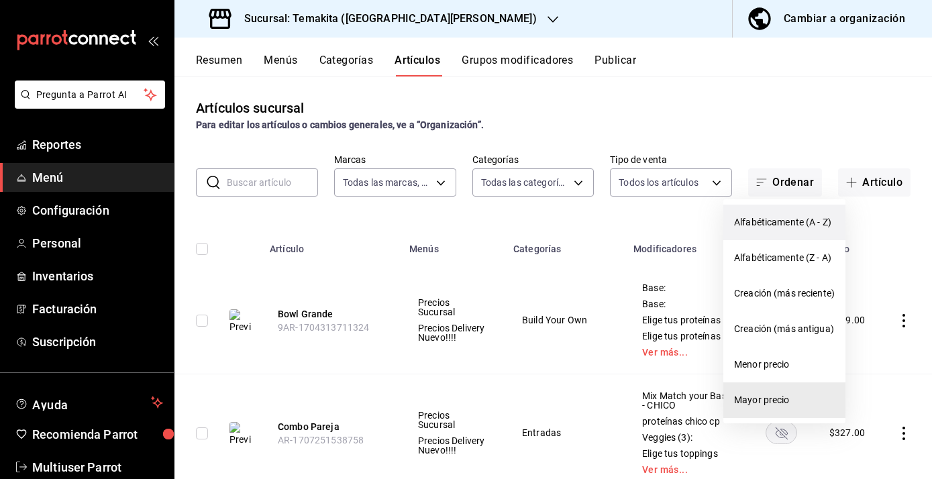
click at [776, 215] on li "Alfabéticamente (A - Z)" at bounding box center [784, 223] width 122 height 36
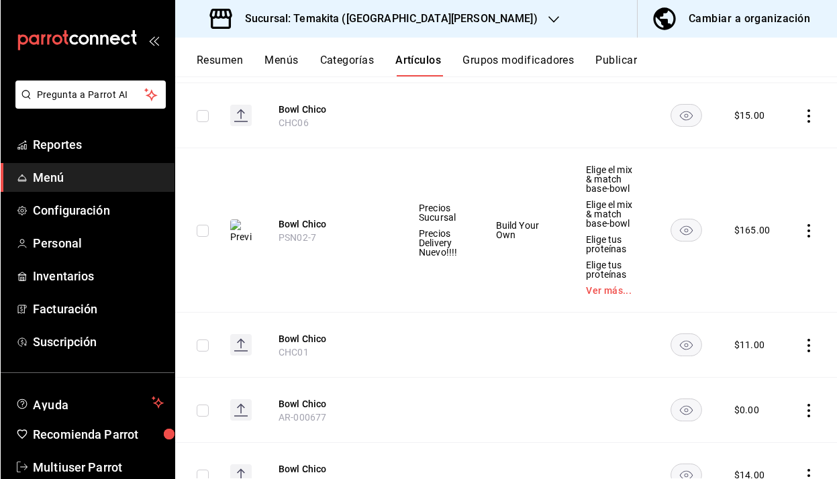
scroll to position [5142, 0]
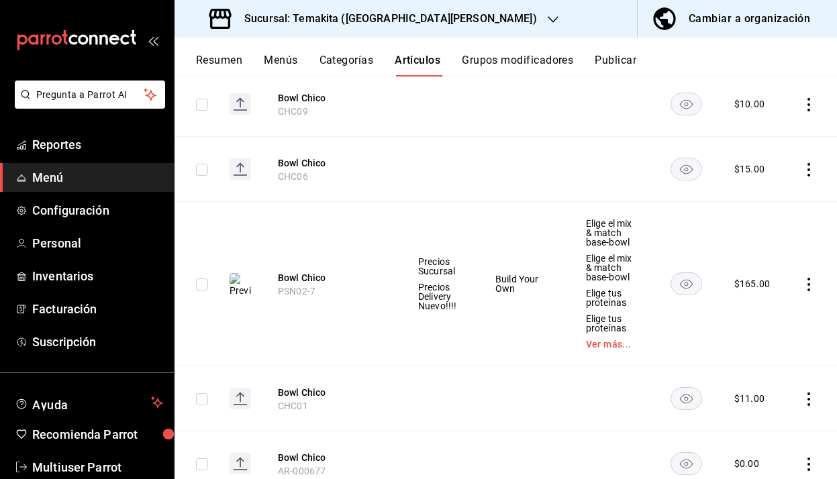
click at [154, 36] on icon "open_drawer_menu" at bounding box center [153, 40] width 11 height 11
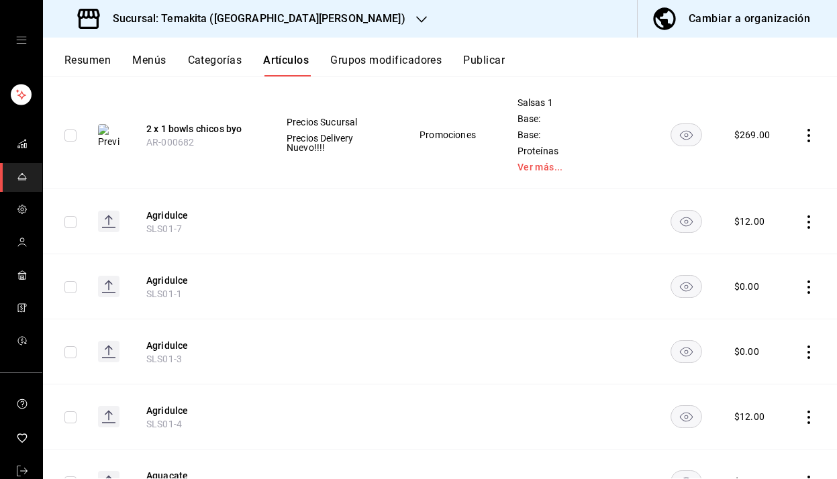
scroll to position [217, 0]
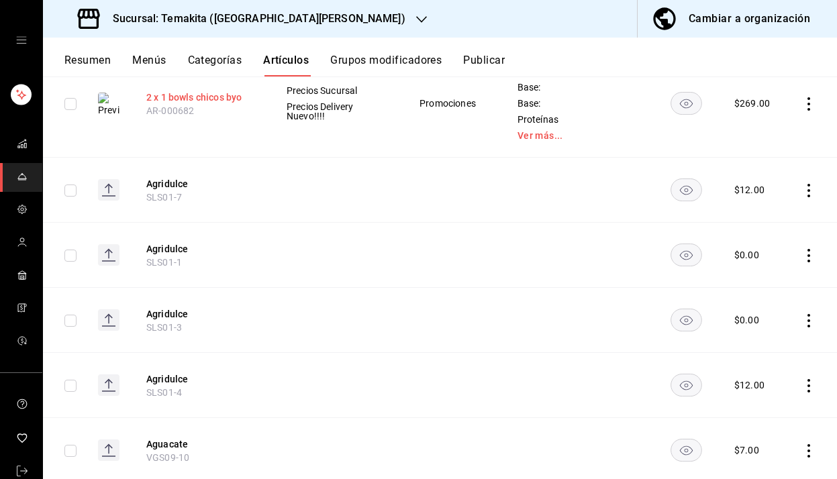
click at [220, 93] on button "2 x 1 bowls chicos byo" at bounding box center [199, 97] width 107 height 13
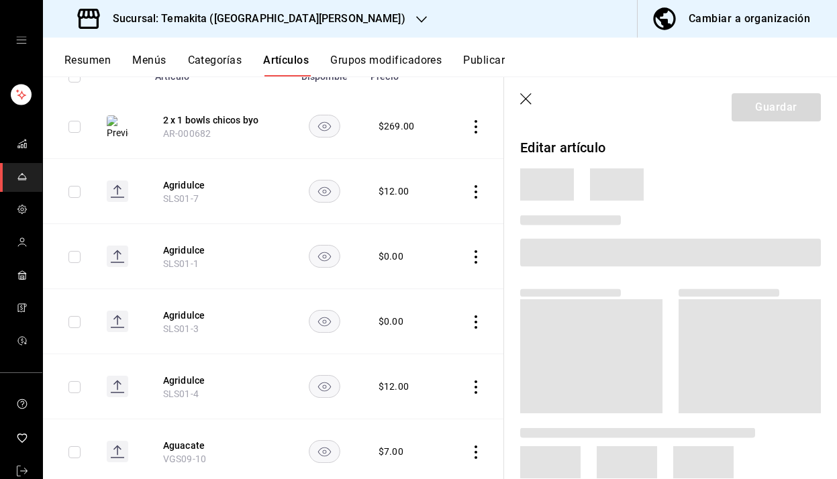
scroll to position [195, 0]
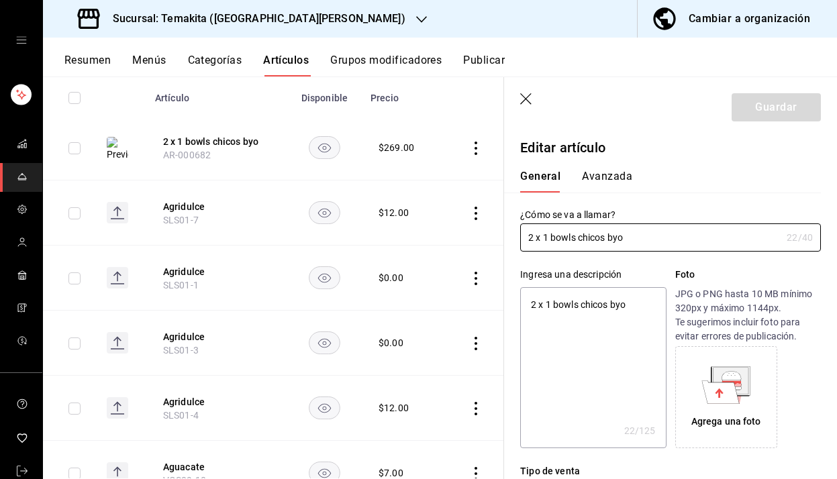
type textarea "x"
type input "$269.00"
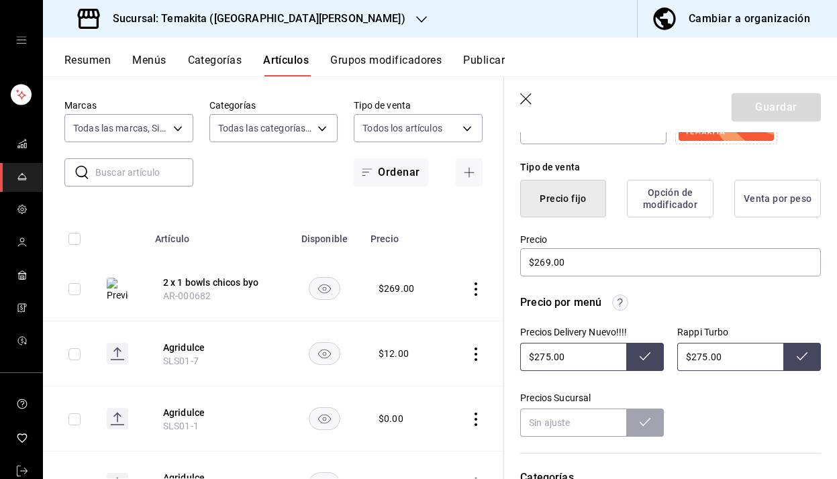
scroll to position [0, 0]
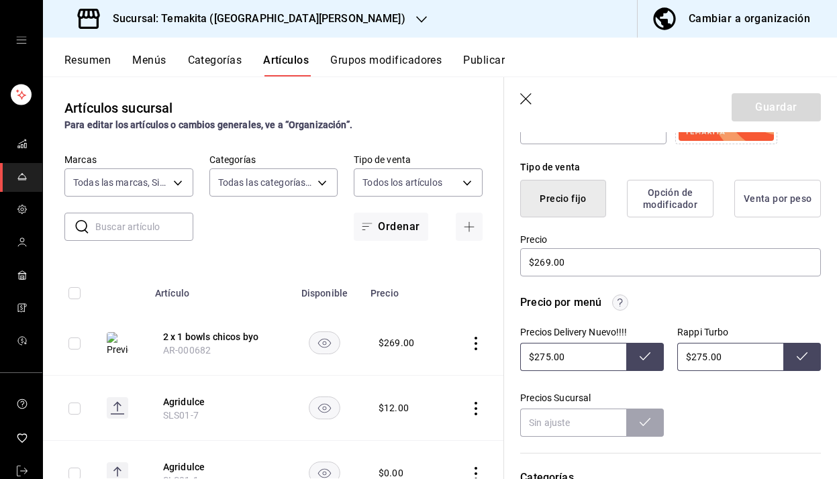
click at [148, 230] on input "text" at bounding box center [144, 226] width 98 height 27
type input "sea"
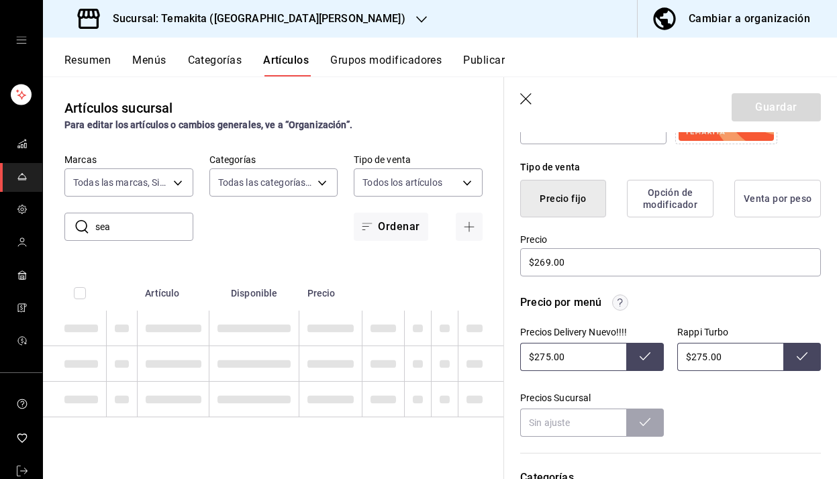
type textarea "x"
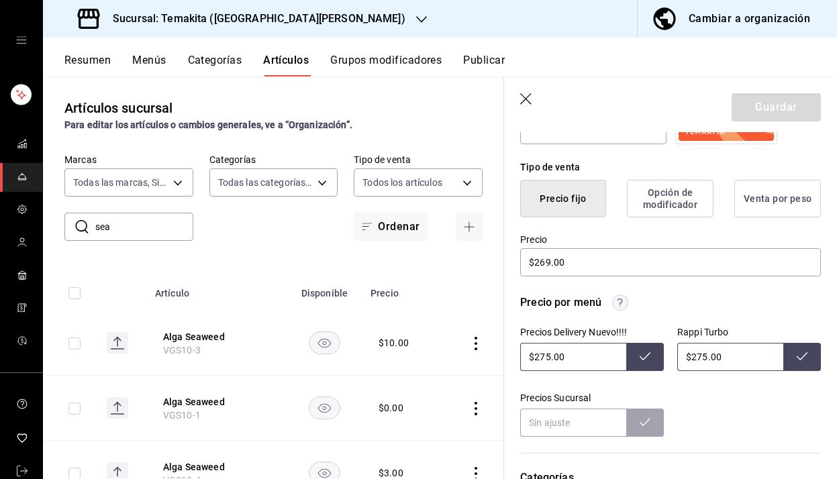
type input "seaw"
type textarea "x"
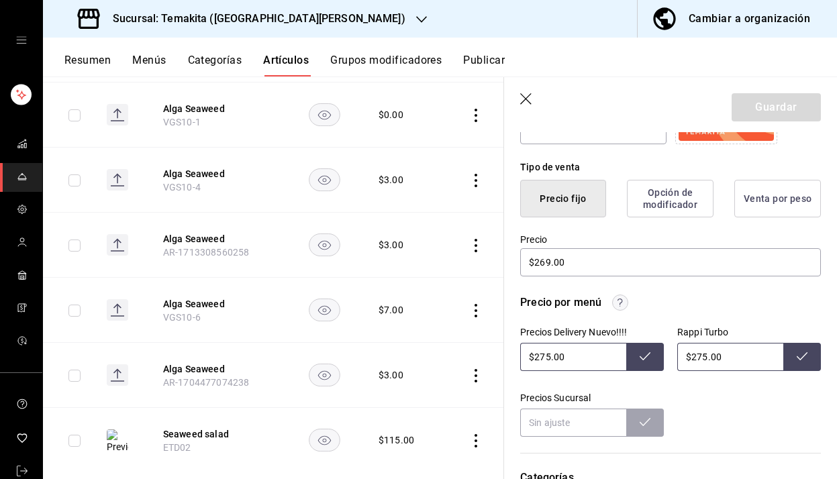
scroll to position [319, 0]
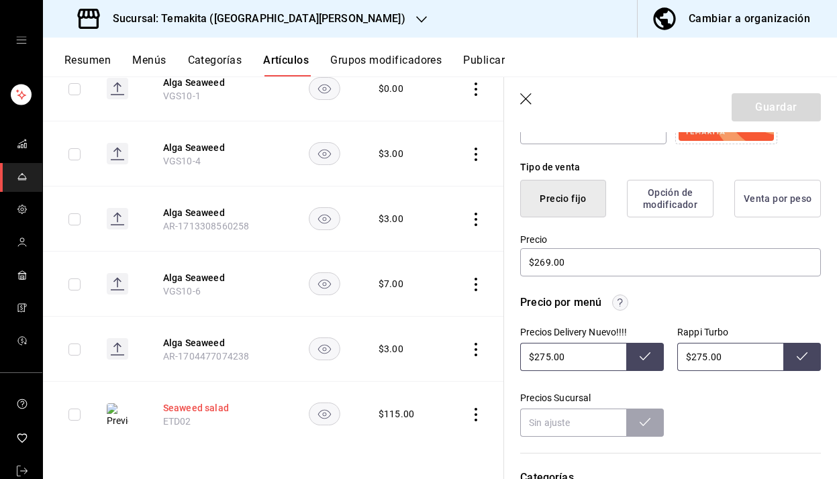
type input "seaw"
click at [201, 406] on button "Seaweed salad" at bounding box center [216, 407] width 107 height 13
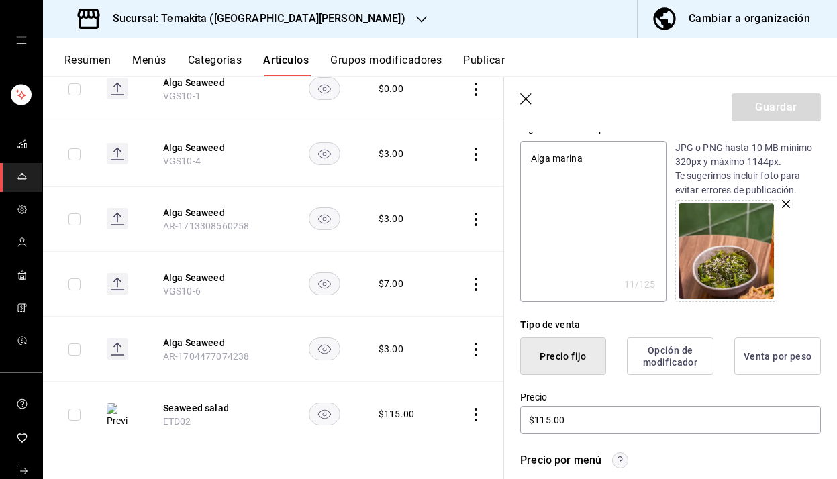
scroll to position [138, 0]
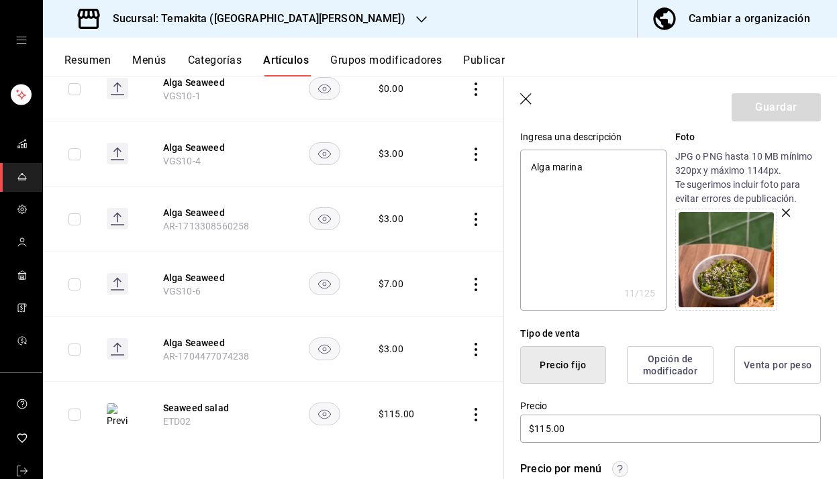
type textarea "x"
click at [607, 172] on textarea "Alga marina" at bounding box center [593, 230] width 146 height 161
type textarea "Alga marina"
type textarea "x"
type textarea "Alga marina p"
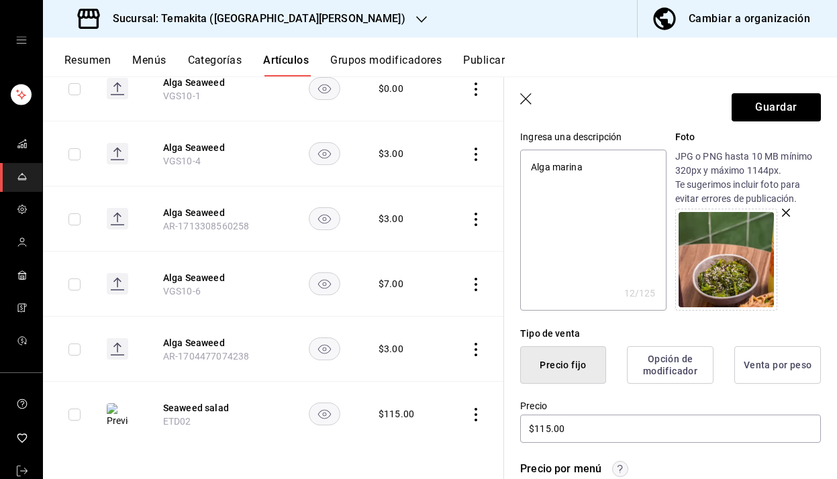
type textarea "x"
type textarea "Alga marina pr"
type textarea "x"
type textarea "Alga marina pre"
type textarea "x"
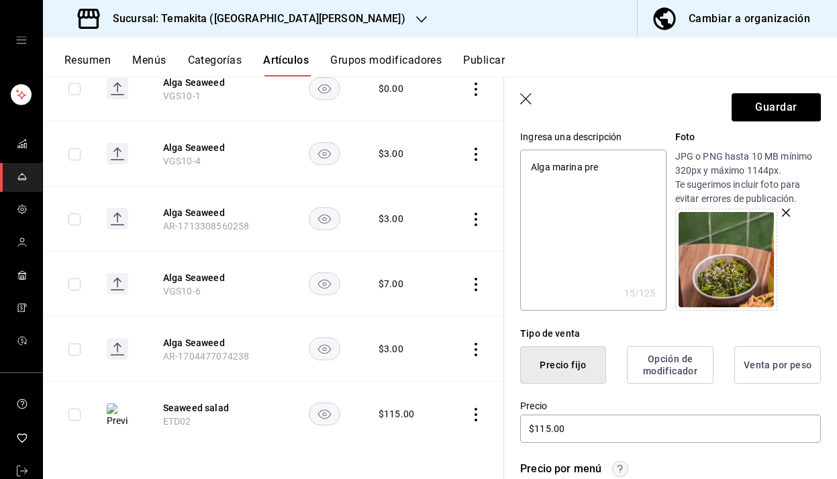
type textarea "Alga marina prep"
type textarea "x"
type textarea "Alga marina prepa"
type textarea "x"
type textarea "Alga marina prepar"
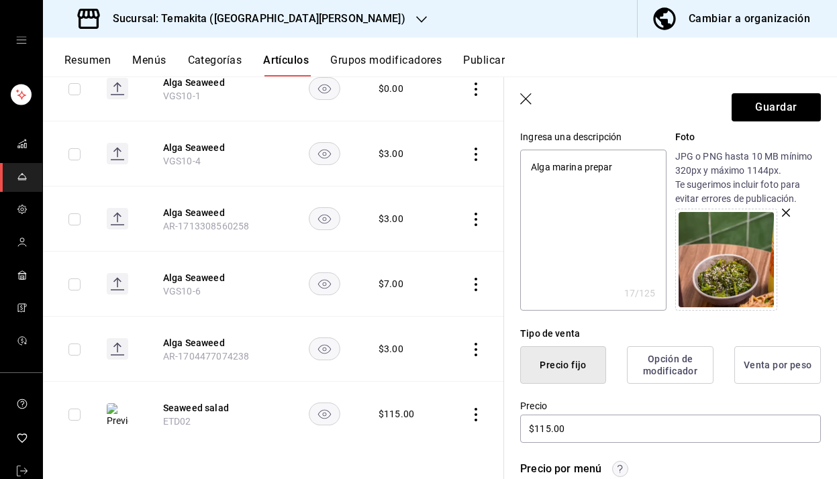
type textarea "x"
type textarea "Alga marina prepara"
type textarea "x"
type textarea "Alga marina preparad"
type textarea "x"
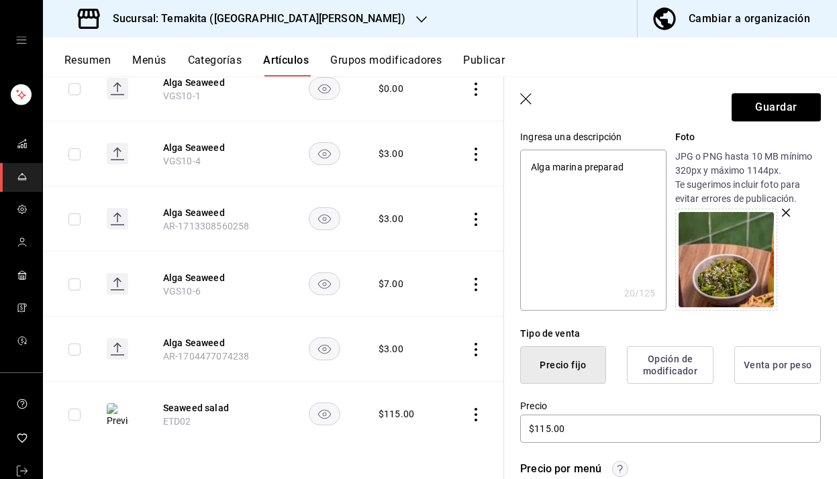
type textarea "Alga marina preparada"
type textarea "x"
type textarea "Alga marina preparada"
click at [649, 100] on header "Guardar" at bounding box center [670, 104] width 333 height 55
click at [737, 109] on button "Guardar" at bounding box center [775, 107] width 89 height 28
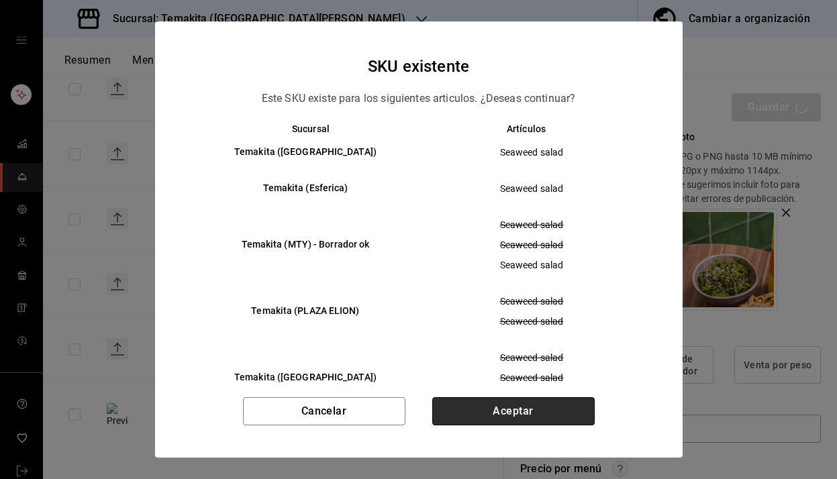
click at [507, 419] on button "Aceptar" at bounding box center [513, 411] width 162 height 28
type textarea "x"
